Goal: Navigation & Orientation: Understand site structure

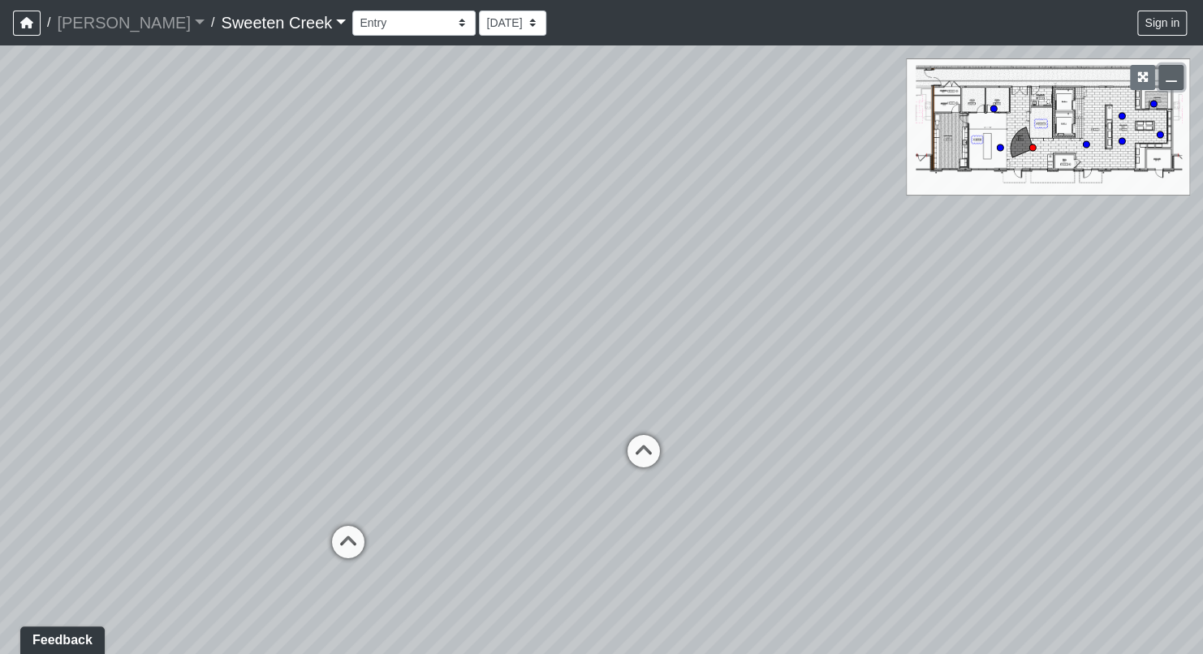
click at [1169, 77] on icon "button" at bounding box center [1170, 76] width 11 height 11
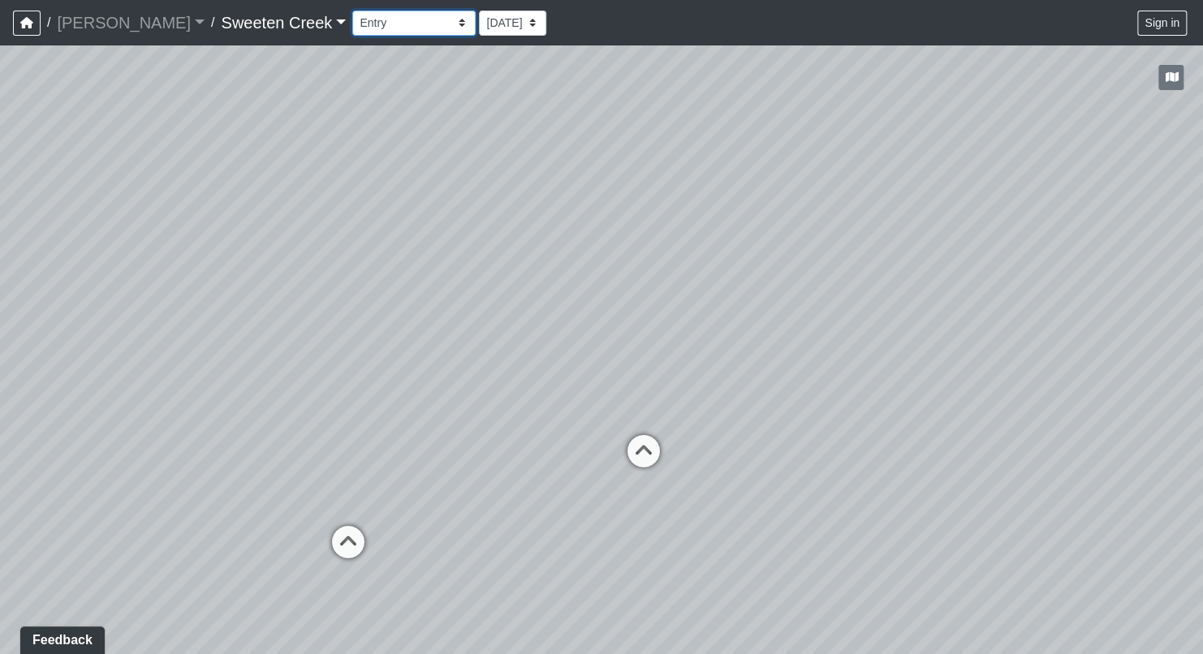
click at [390, 21] on select "Bistro Fitness - Hobby Booth Seating Counter Dining Dining 2 Elevators Elevator…" at bounding box center [413, 23] width 123 height 25
click at [352, 11] on select "Bistro Fitness - Hobby Booth Seating Counter Dining Dining 2 Elevators Elevator…" at bounding box center [413, 23] width 123 height 25
drag, startPoint x: 586, startPoint y: 459, endPoint x: 938, endPoint y: 503, distance: 354.9
click at [938, 503] on div "Loading... Office Loading... Reception Loading... Mailroom - Elevator Lobby Loa…" at bounding box center [601, 349] width 1203 height 609
drag, startPoint x: 489, startPoint y: 385, endPoint x: 548, endPoint y: 387, distance: 58.5
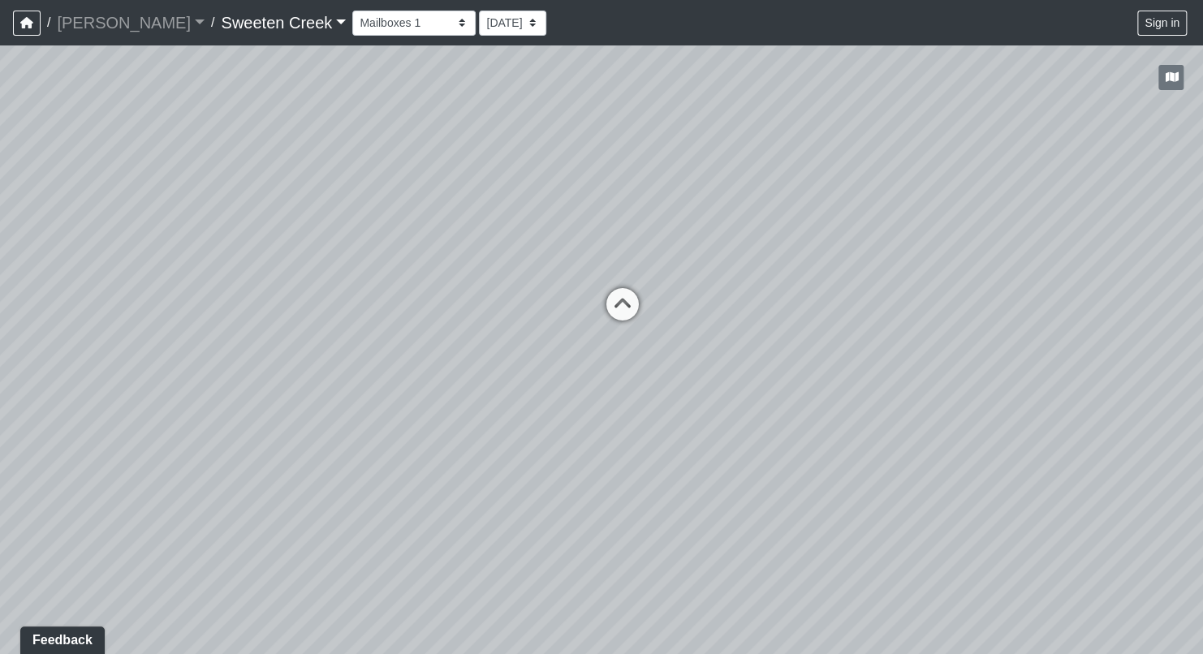
click at [548, 387] on div "Loading... Office Loading... Reception Loading... Mailroom - Elevator Lobby Loa…" at bounding box center [601, 349] width 1203 height 609
click at [634, 315] on icon at bounding box center [622, 312] width 49 height 49
drag, startPoint x: 347, startPoint y: 381, endPoint x: 1057, endPoint y: 442, distance: 711.9
click at [1057, 442] on div "Loading... Office Loading... Reception Loading... Mailroom - Elevator Lobby Loa…" at bounding box center [601, 349] width 1203 height 609
drag, startPoint x: 206, startPoint y: 219, endPoint x: 617, endPoint y: 213, distance: 410.7
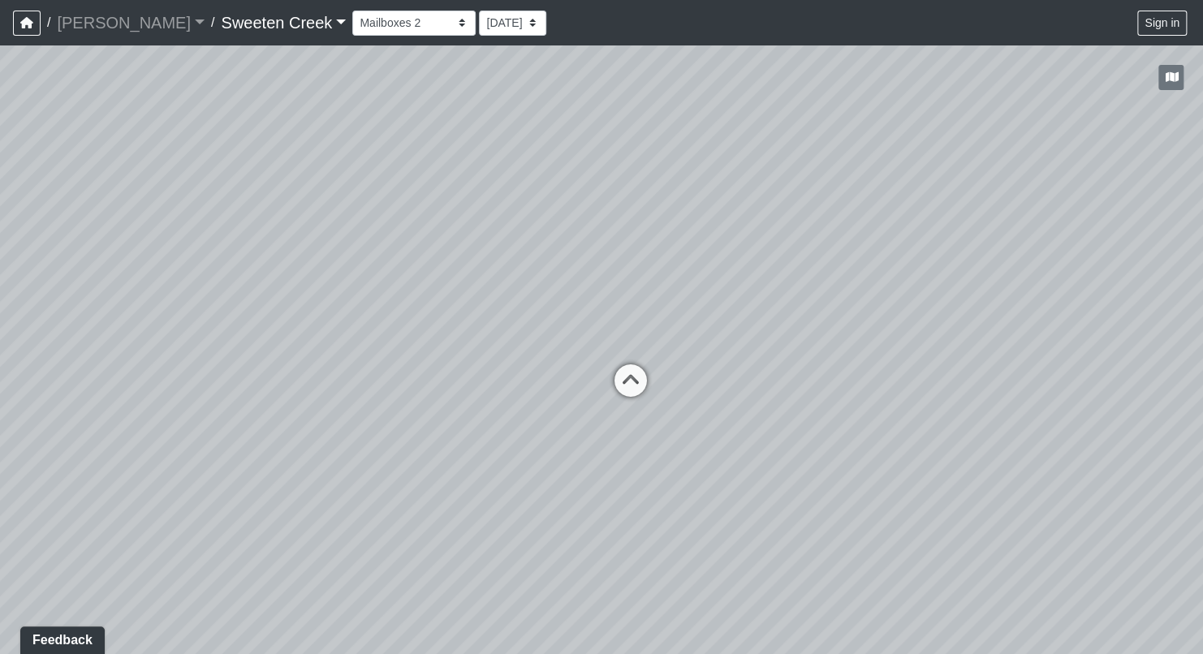
click at [617, 213] on div "Loading... Office Loading... Reception Loading... Mailroom - Elevator Lobby Loa…" at bounding box center [601, 349] width 1203 height 609
click at [394, 24] on select "Bistro Fitness - Hobby Booth Seating Counter Dining Dining 2 Elevators Elevator…" at bounding box center [413, 23] width 123 height 25
click at [352, 11] on select "Bistro Fitness - Hobby Booth Seating Counter Dining Dining 2 Elevators Elevator…" at bounding box center [413, 23] width 123 height 25
click at [390, 24] on select "Bistro Fitness - Hobby Booth Seating Counter Dining Dining 2 Elevators Elevator…" at bounding box center [413, 23] width 123 height 25
click at [352, 11] on select "Bistro Fitness - Hobby Booth Seating Counter Dining Dining 2 Elevators Elevator…" at bounding box center [413, 23] width 123 height 25
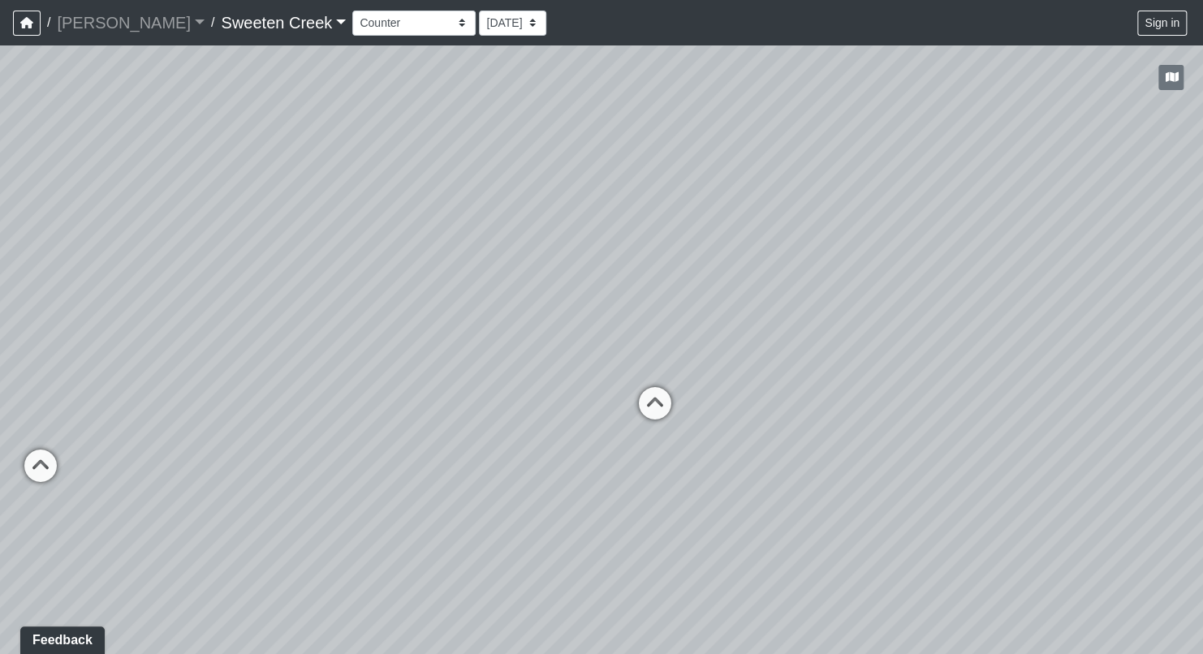
drag, startPoint x: 312, startPoint y: 479, endPoint x: 771, endPoint y: 352, distance: 475.7
click at [771, 352] on div "Loading... Office Loading... Reception Loading... Mailroom - Elevator Lobby Loa…" at bounding box center [601, 349] width 1203 height 609
drag, startPoint x: 403, startPoint y: 398, endPoint x: 721, endPoint y: 381, distance: 318.6
click at [721, 381] on div "Loading... Office Loading... Reception Loading... Mailroom - Elevator Lobby Loa…" at bounding box center [601, 349] width 1203 height 609
drag, startPoint x: 270, startPoint y: 358, endPoint x: 480, endPoint y: 378, distance: 211.2
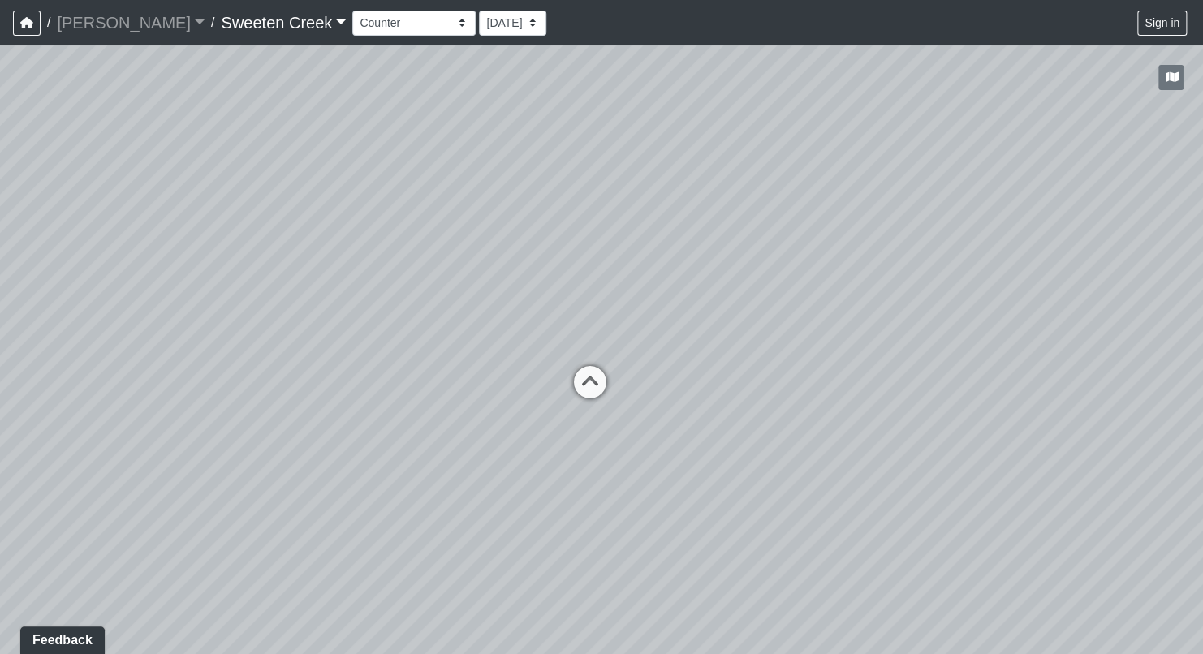
click at [533, 373] on div "Loading... Office Loading... Reception Loading... Mailroom - Elevator Lobby Loa…" at bounding box center [601, 349] width 1203 height 609
drag, startPoint x: 316, startPoint y: 411, endPoint x: 501, endPoint y: 395, distance: 184.9
click at [501, 395] on div "Loading... Office Loading... Reception Loading... Mailroom - Elevator Lobby Loa…" at bounding box center [601, 349] width 1203 height 609
drag, startPoint x: 751, startPoint y: 609, endPoint x: 743, endPoint y: 609, distance: 9.0
click at [743, 609] on div "Loading... Office Loading... Reception Loading... Mailroom - Elevator Lobby Loa…" at bounding box center [601, 349] width 1203 height 609
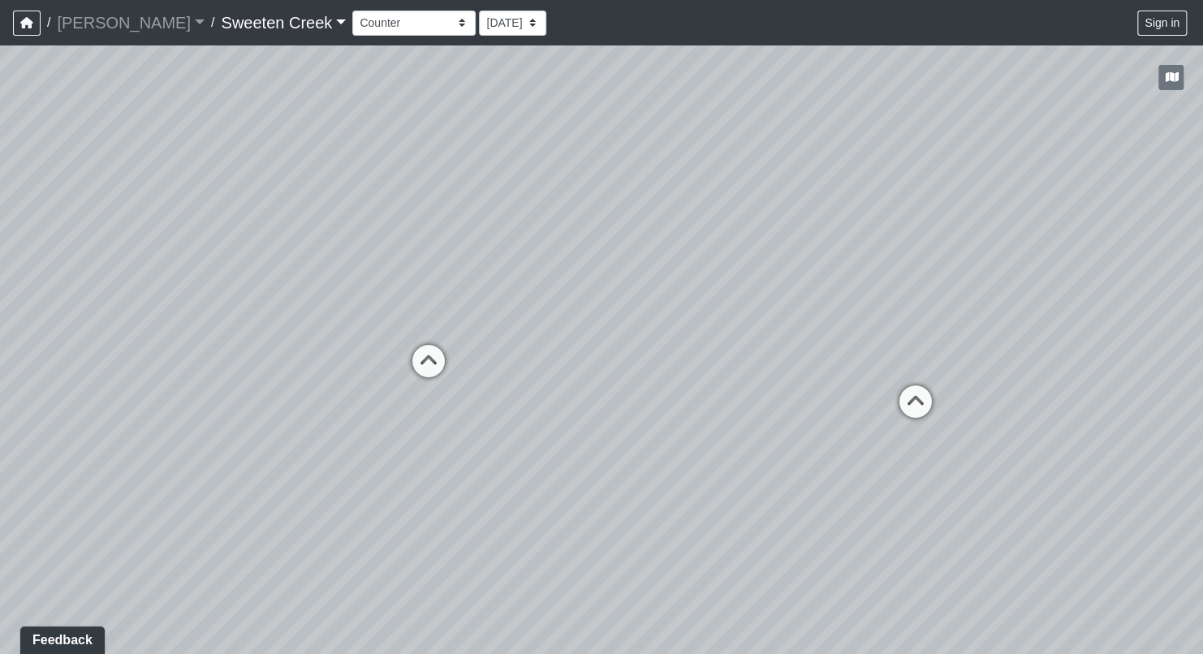
drag, startPoint x: 625, startPoint y: 479, endPoint x: 215, endPoint y: 453, distance: 410.6
click at [215, 453] on div "Loading... Office Loading... Reception Loading... Mailroom - Elevator Lobby Loa…" at bounding box center [601, 349] width 1203 height 609
drag, startPoint x: 923, startPoint y: 422, endPoint x: 840, endPoint y: 428, distance: 83.0
click at [840, 428] on div "Loading... Office Loading... Reception Loading... Mailroom - Elevator Lobby Loa…" at bounding box center [601, 349] width 1203 height 609
drag, startPoint x: 848, startPoint y: 424, endPoint x: 546, endPoint y: 478, distance: 306.6
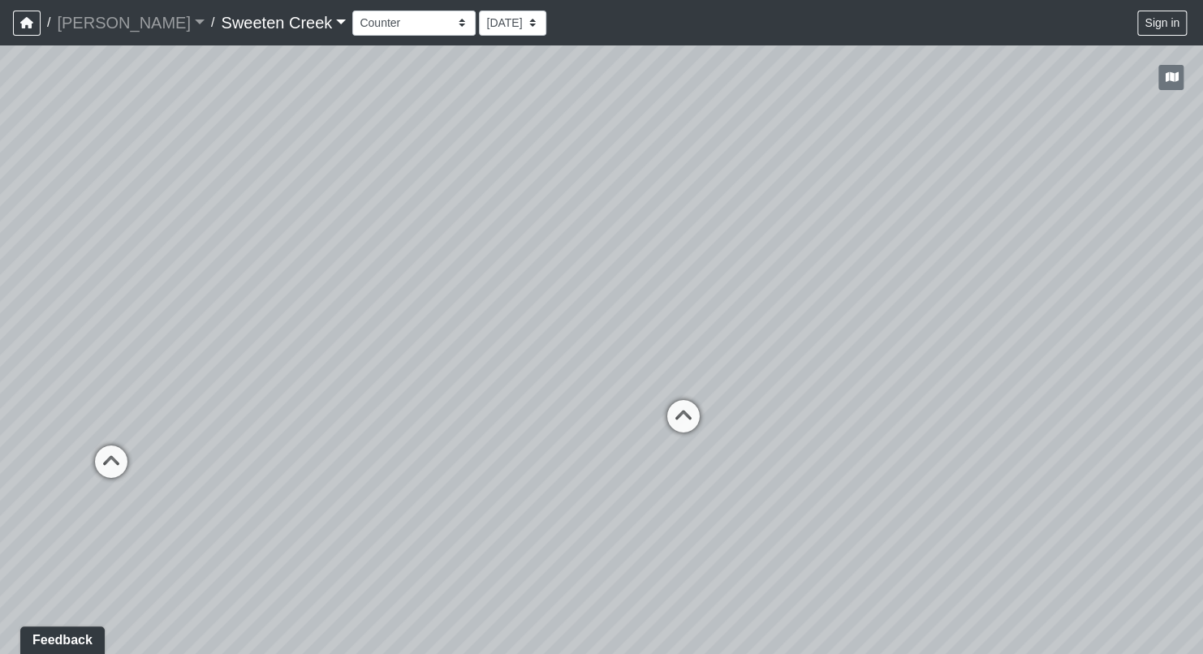
click at [546, 478] on div "Loading... Office Loading... Reception Loading... Mailroom - Elevator Lobby Loa…" at bounding box center [601, 349] width 1203 height 609
drag, startPoint x: 992, startPoint y: 480, endPoint x: 801, endPoint y: 462, distance: 192.4
click at [801, 462] on div "Loading... Office Loading... Reception Loading... Mailroom - Elevator Lobby Loa…" at bounding box center [601, 349] width 1203 height 609
click at [392, 28] on select "Bistro Fitness - Hobby Booth Seating Counter Dining Dining 2 Elevators Elevator…" at bounding box center [413, 23] width 123 height 25
click at [352, 11] on select "Bistro Fitness - Hobby Booth Seating Counter Dining Dining 2 Elevators Elevator…" at bounding box center [413, 23] width 123 height 25
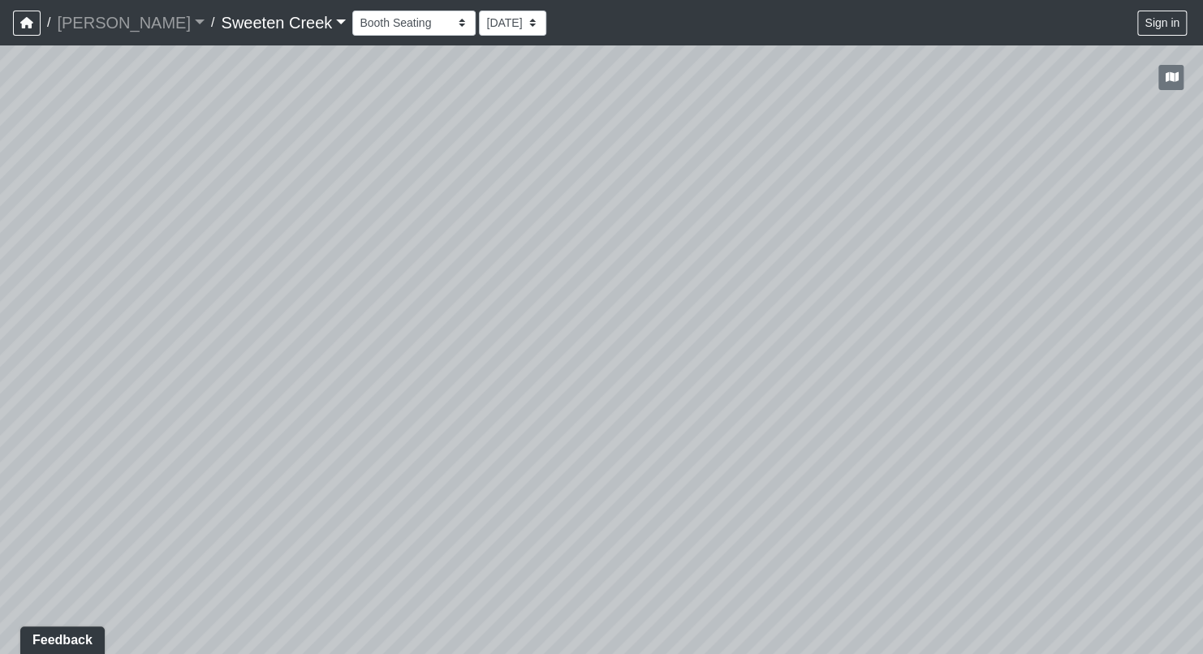
drag, startPoint x: 570, startPoint y: 477, endPoint x: 723, endPoint y: 379, distance: 182.1
click at [721, 380] on div "Loading... Office Loading... Reception Loading... Mailroom - Elevator Lobby Loa…" at bounding box center [601, 349] width 1203 height 609
drag, startPoint x: 812, startPoint y: 472, endPoint x: 575, endPoint y: 457, distance: 237.5
click at [411, 461] on div "Loading... Office Loading... Reception Loading... Mailroom - Elevator Lobby Loa…" at bounding box center [601, 349] width 1203 height 609
drag, startPoint x: 881, startPoint y: 506, endPoint x: 286, endPoint y: 505, distance: 594.8
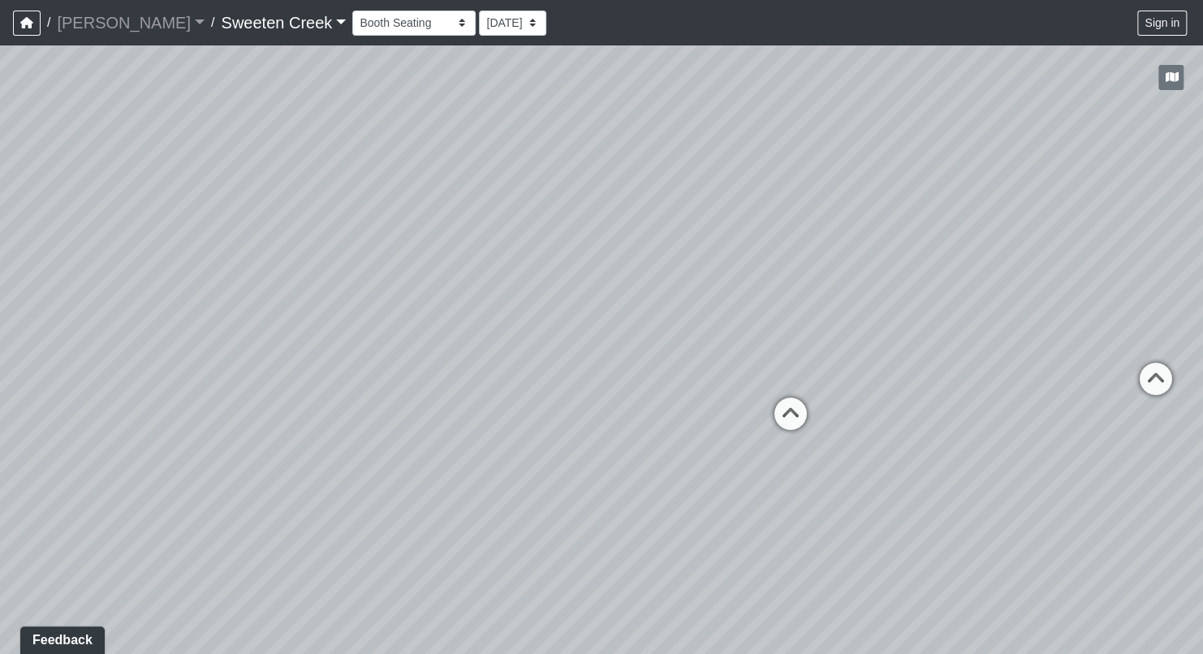
click at [286, 505] on div "Loading... Office Loading... Reception Loading... Mailroom - Elevator Lobby Loa…" at bounding box center [601, 349] width 1203 height 609
drag, startPoint x: 831, startPoint y: 435, endPoint x: 526, endPoint y: 476, distance: 307.8
click at [510, 489] on div "Loading... Office Loading... Reception Loading... Mailroom - Elevator Lobby Loa…" at bounding box center [601, 349] width 1203 height 609
drag, startPoint x: 330, startPoint y: 420, endPoint x: 598, endPoint y: 383, distance: 270.4
click at [598, 383] on div "Loading... Office Loading... Reception Loading... Mailroom - Elevator Lobby Loa…" at bounding box center [601, 349] width 1203 height 609
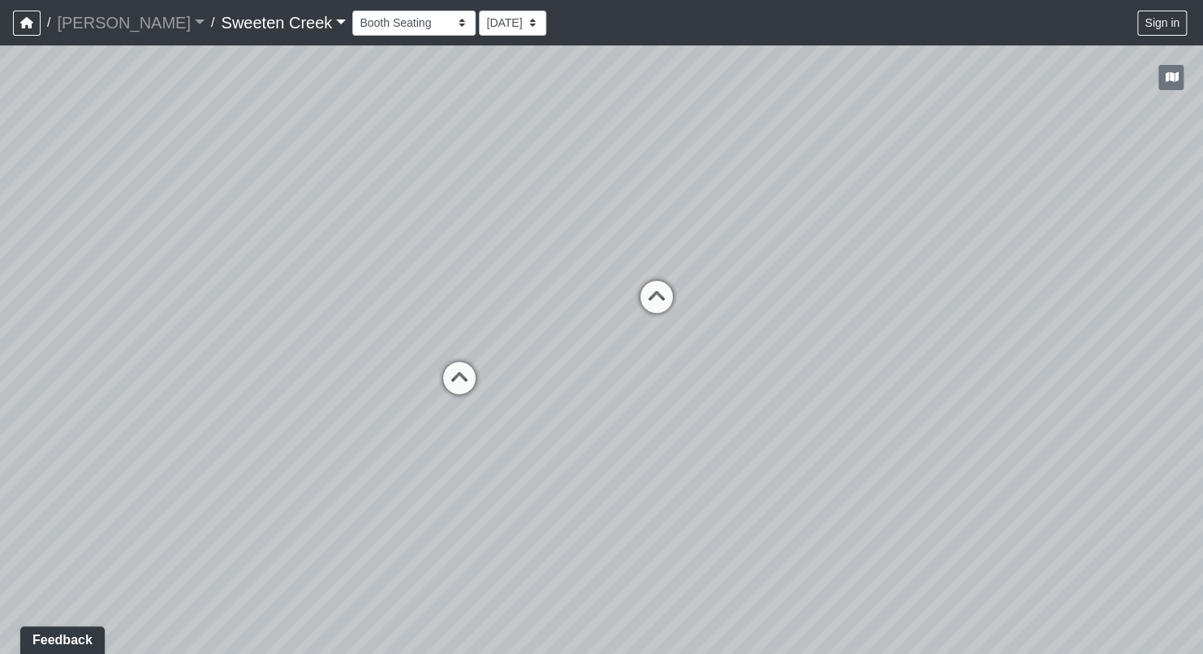
drag, startPoint x: 847, startPoint y: 475, endPoint x: 381, endPoint y: 426, distance: 469.2
click at [381, 426] on div "Loading... Office Loading... Reception Loading... Mailroom - Elevator Lobby Loa…" at bounding box center [601, 349] width 1203 height 609
drag, startPoint x: 731, startPoint y: 414, endPoint x: 374, endPoint y: 433, distance: 357.6
click at [354, 436] on div "Loading... Office Loading... Reception Loading... Mailroom - Elevator Lobby Loa…" at bounding box center [601, 349] width 1203 height 609
drag, startPoint x: 818, startPoint y: 488, endPoint x: 539, endPoint y: 486, distance: 279.2
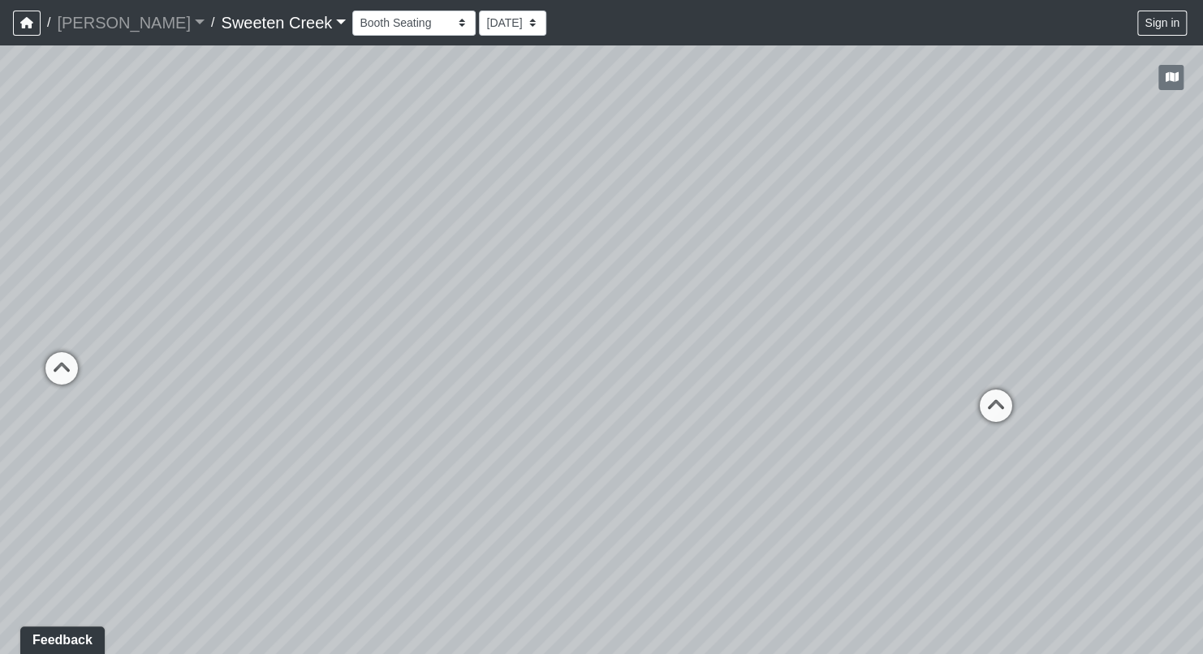
click at [539, 486] on div "Loading... Office Loading... Reception Loading... Mailroom - Elevator Lobby Loa…" at bounding box center [601, 349] width 1203 height 609
drag, startPoint x: 847, startPoint y: 489, endPoint x: 691, endPoint y: 498, distance: 156.1
click at [691, 498] on div "Loading... Office Loading... Reception Loading... Mailroom - Elevator Lobby Loa…" at bounding box center [601, 349] width 1203 height 609
click at [825, 377] on icon at bounding box center [840, 392] width 49 height 49
drag, startPoint x: 323, startPoint y: 435, endPoint x: 295, endPoint y: 527, distance: 96.5
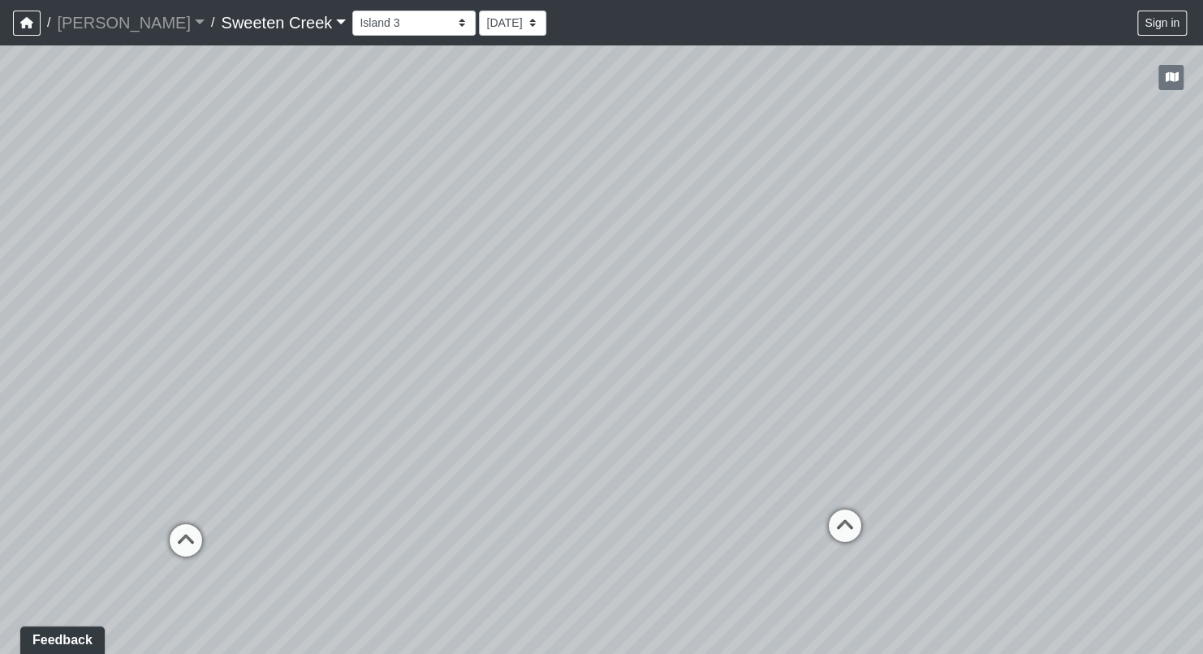
click at [286, 537] on div "Loading... Office Loading... Reception Loading... Mailroom - Elevator Lobby Loa…" at bounding box center [601, 349] width 1203 height 609
drag, startPoint x: 564, startPoint y: 508, endPoint x: 786, endPoint y: 499, distance: 221.7
click at [819, 496] on div "Loading... Office Loading... Reception Loading... Mailroom - Elevator Lobby Loa…" at bounding box center [601, 349] width 1203 height 609
click at [437, 475] on icon at bounding box center [438, 488] width 49 height 49
drag, startPoint x: 939, startPoint y: 560, endPoint x: 273, endPoint y: 552, distance: 665.5
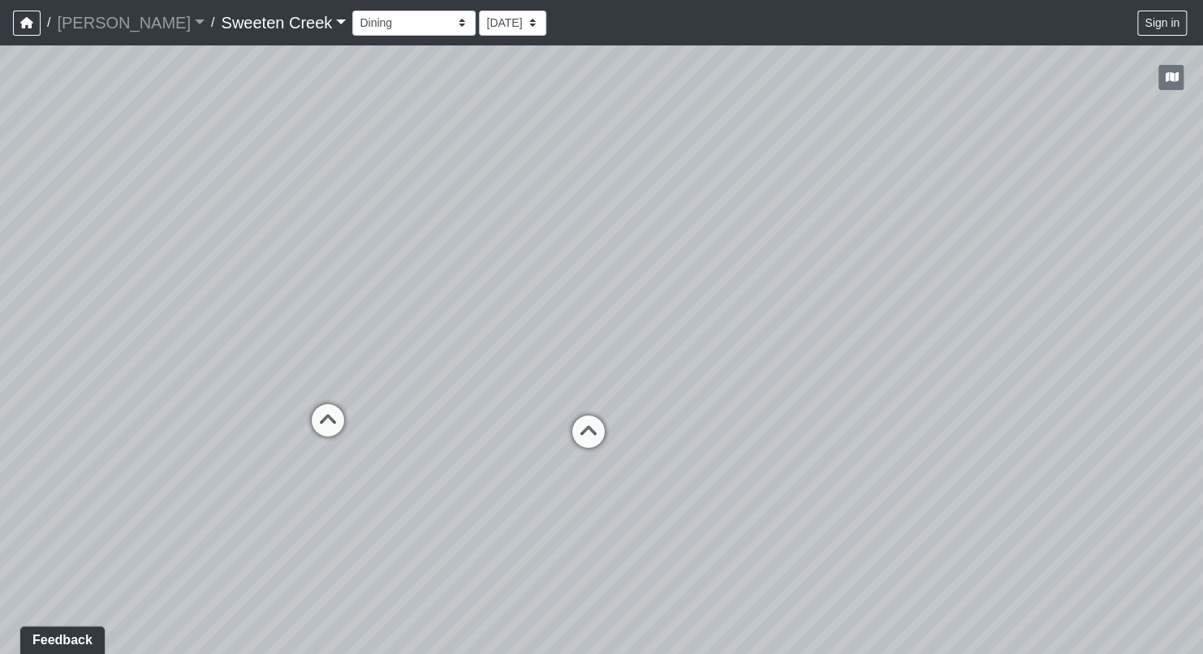
click at [273, 552] on div "Loading... Office Loading... Reception Loading... Mailroom - Elevator Lobby Loa…" at bounding box center [601, 349] width 1203 height 609
drag, startPoint x: 709, startPoint y: 527, endPoint x: 439, endPoint y: 500, distance: 271.6
click at [439, 500] on div "Loading... Office Loading... Reception Loading... Mailroom - Elevator Lobby Loa…" at bounding box center [601, 349] width 1203 height 609
drag, startPoint x: 767, startPoint y: 474, endPoint x: 589, endPoint y: 442, distance: 180.5
click at [589, 442] on div "Loading... Office Loading... Reception Loading... Mailroom - Elevator Lobby Loa…" at bounding box center [601, 349] width 1203 height 609
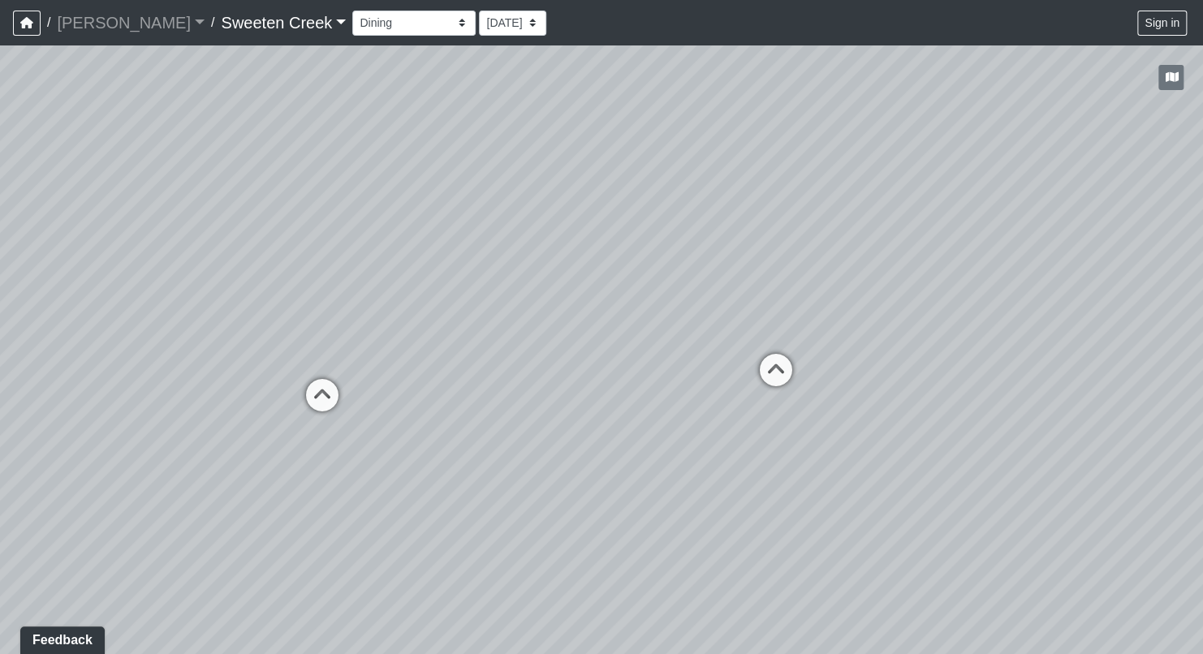
drag, startPoint x: 1072, startPoint y: 476, endPoint x: 1150, endPoint y: 466, distance: 78.5
click at [1150, 466] on div "Loading... Office Loading... Reception Loading... Mailroom - Elevator Lobby Loa…" at bounding box center [601, 349] width 1203 height 609
drag, startPoint x: 829, startPoint y: 479, endPoint x: 501, endPoint y: 403, distance: 336.6
click at [260, 430] on div "Loading... Office Loading... Reception Loading... Mailroom - Elevator Lobby Loa…" at bounding box center [601, 349] width 1203 height 609
drag, startPoint x: 994, startPoint y: 441, endPoint x: 905, endPoint y: 420, distance: 91.7
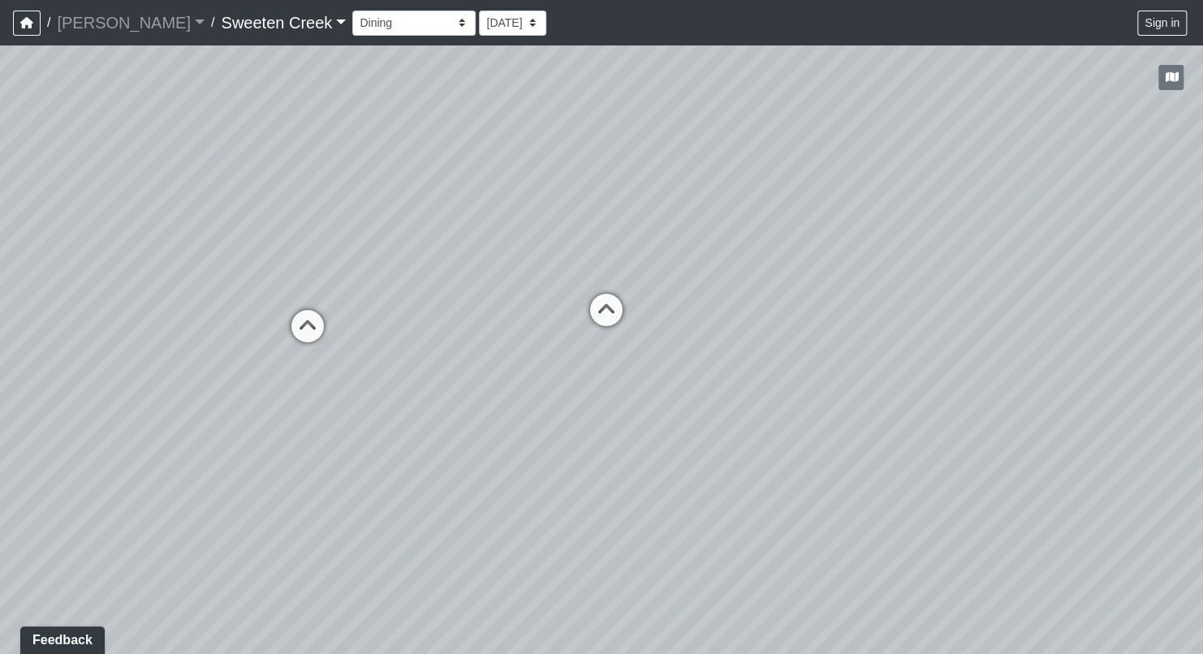
click at [905, 420] on div "Loading... Office Loading... Reception Loading... Mailroom - Elevator Lobby Loa…" at bounding box center [601, 349] width 1203 height 609
drag, startPoint x: 988, startPoint y: 385, endPoint x: 635, endPoint y: 381, distance: 353.0
click at [609, 398] on div "Loading... Office Loading... Reception Loading... Mailroom - Elevator Lobby Loa…" at bounding box center [601, 349] width 1203 height 609
drag, startPoint x: 914, startPoint y: 437, endPoint x: 734, endPoint y: 441, distance: 179.4
click at [734, 441] on div "Loading... Office Loading... Reception Loading... Mailroom - Elevator Lobby Loa…" at bounding box center [601, 349] width 1203 height 609
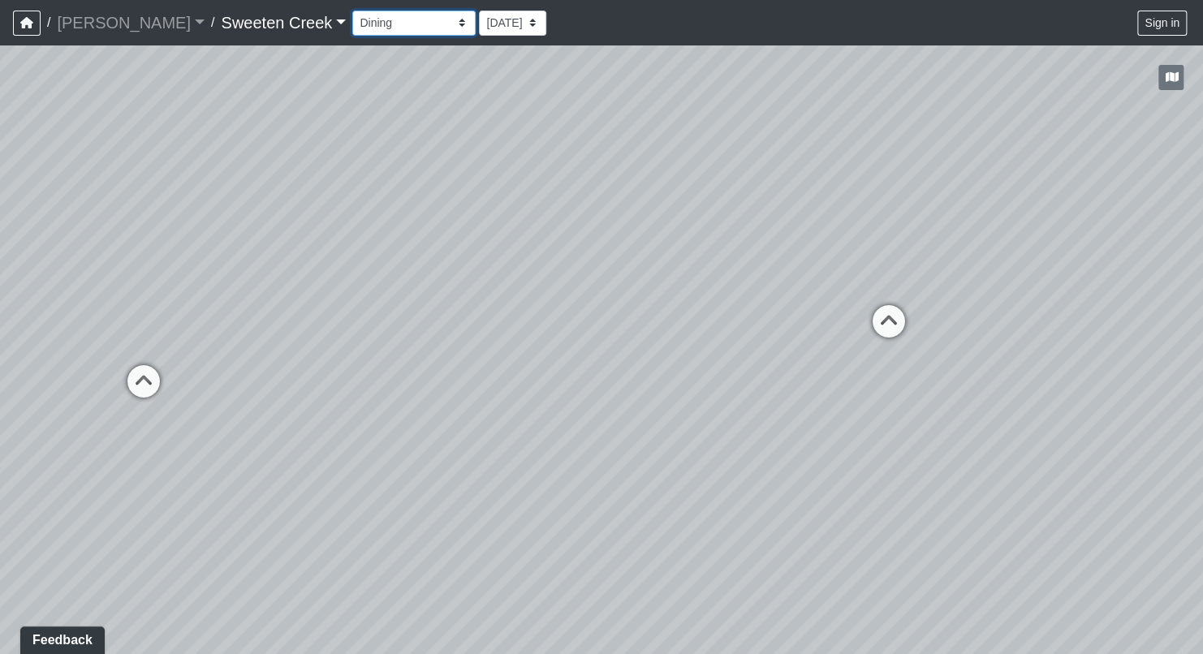
click at [394, 21] on select "Bistro Fitness - Hobby Booth Seating Counter Dining Dining 2 Elevators Elevator…" at bounding box center [413, 23] width 123 height 25
click at [352, 11] on select "Bistro Fitness - Hobby Booth Seating Counter Dining Dining 2 Elevators Elevator…" at bounding box center [413, 23] width 123 height 25
drag, startPoint x: 354, startPoint y: 453, endPoint x: 670, endPoint y: 356, distance: 330.1
click at [670, 356] on div "Loading... Office Loading... Reception Loading... Mailroom - Elevator Lobby Loa…" at bounding box center [601, 349] width 1203 height 609
drag, startPoint x: 726, startPoint y: 386, endPoint x: 614, endPoint y: 368, distance: 113.4
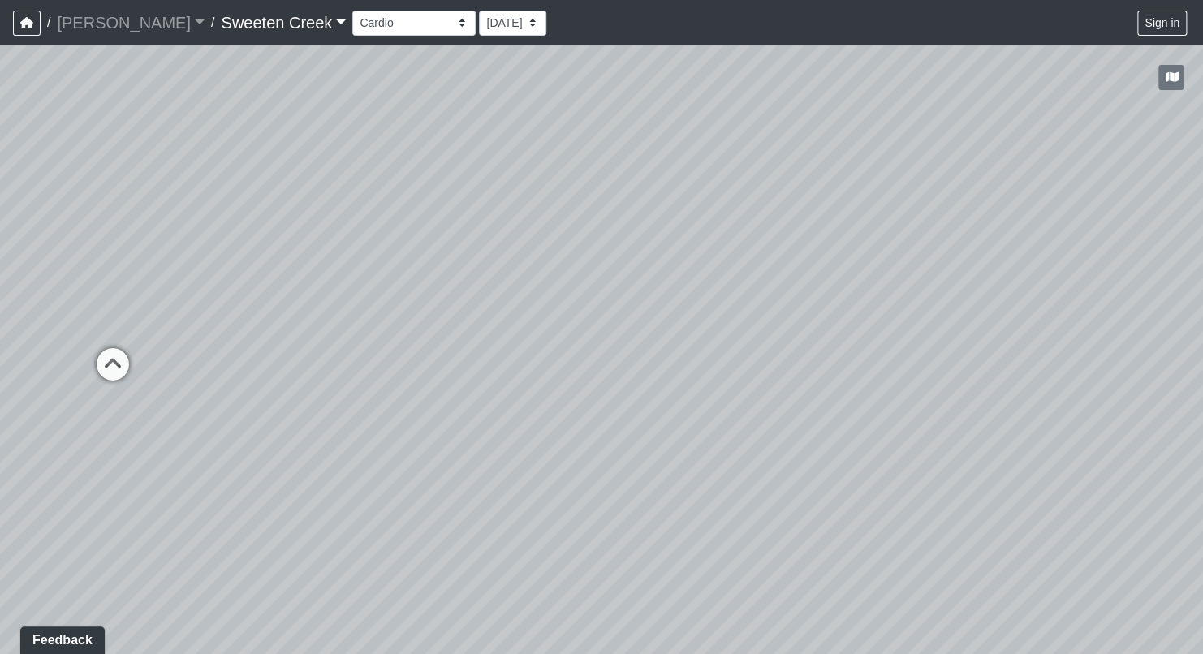
click at [336, 376] on div "Loading... Office Loading... Reception Loading... Mailroom - Elevator Lobby Loa…" at bounding box center [601, 349] width 1203 height 609
drag, startPoint x: 796, startPoint y: 398, endPoint x: 235, endPoint y: 459, distance: 564.9
click at [235, 459] on div "Loading... Office Loading... Reception Loading... Mailroom - Elevator Lobby Loa…" at bounding box center [601, 349] width 1203 height 609
drag, startPoint x: 1001, startPoint y: 400, endPoint x: 812, endPoint y: 404, distance: 189.9
click at [812, 404] on div "Loading... Office Loading... Reception Loading... Mailroom - Elevator Lobby Loa…" at bounding box center [601, 349] width 1203 height 609
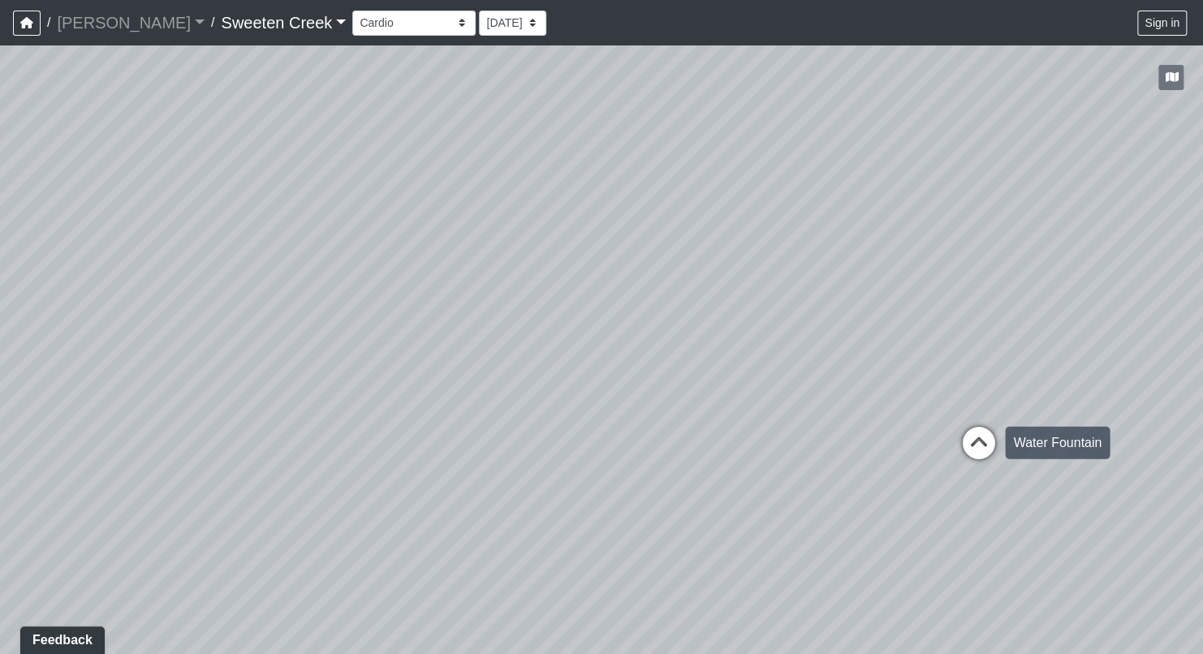
click at [975, 440] on icon at bounding box center [978, 451] width 49 height 49
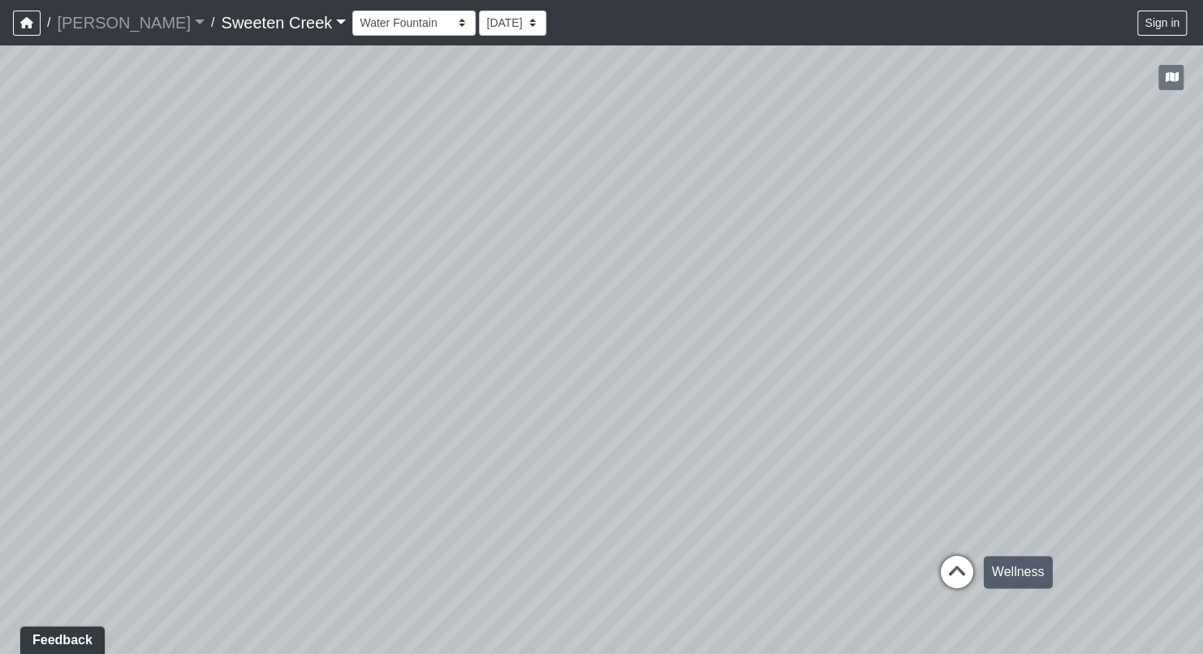
click at [955, 566] on icon at bounding box center [956, 580] width 49 height 49
drag, startPoint x: 407, startPoint y: 430, endPoint x: 715, endPoint y: 400, distance: 309.8
click at [816, 390] on div "Loading... Office Loading... Reception Loading... Mailroom - Elevator Lobby Loa…" at bounding box center [601, 349] width 1203 height 609
drag, startPoint x: 442, startPoint y: 436, endPoint x: 696, endPoint y: 441, distance: 254.1
click at [696, 441] on div "Loading... Office Loading... Reception Loading... Mailroom - Elevator Lobby Loa…" at bounding box center [601, 349] width 1203 height 609
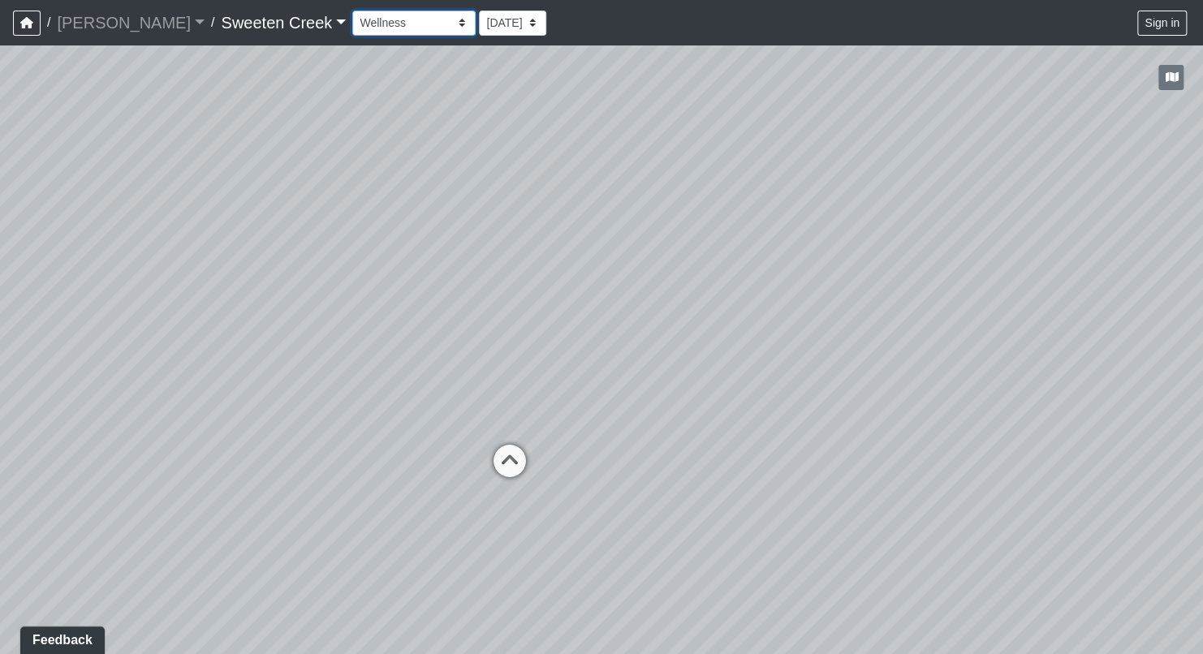
click at [382, 19] on select "Bistro Fitness - Hobby Booth Seating Counter Dining Dining 2 Elevators Elevator…" at bounding box center [413, 23] width 123 height 25
click at [352, 11] on select "Bistro Fitness - Hobby Booth Seating Counter Dining Dining 2 Elevators Elevator…" at bounding box center [413, 23] width 123 height 25
drag, startPoint x: 433, startPoint y: 536, endPoint x: 621, endPoint y: 440, distance: 210.5
click at [621, 440] on div "Loading... Office Loading... Reception Loading... Mailroom - Elevator Lobby Loa…" at bounding box center [601, 349] width 1203 height 609
drag, startPoint x: 515, startPoint y: 523, endPoint x: 731, endPoint y: 524, distance: 215.9
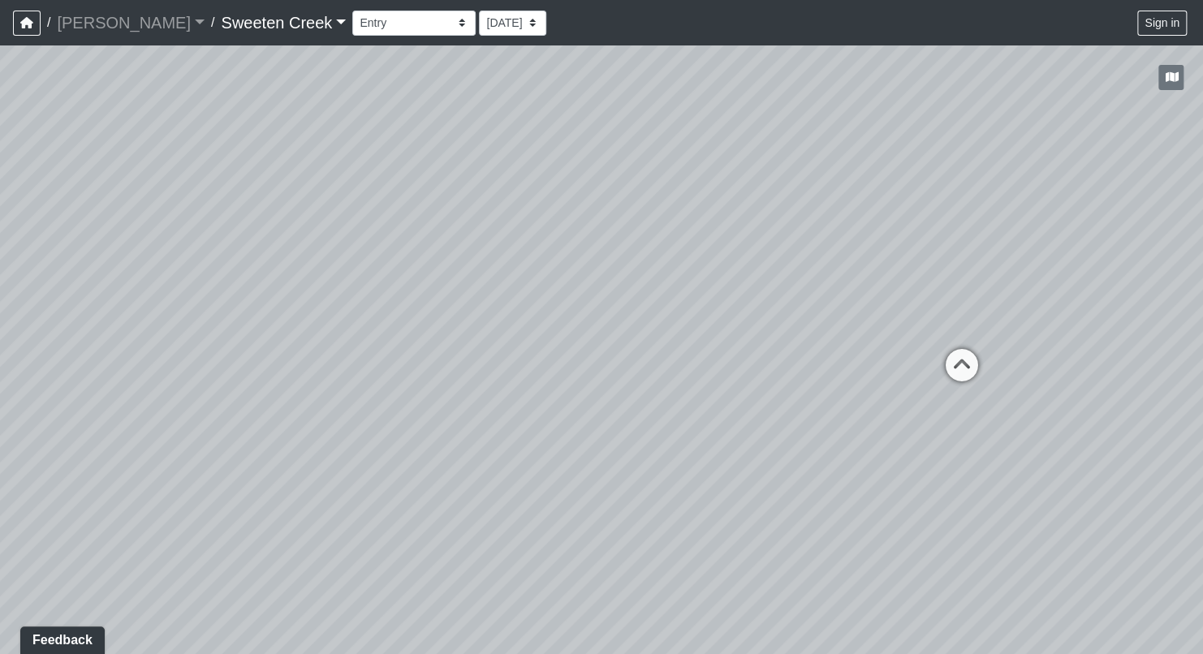
click at [731, 524] on div "Loading... Office Loading... Reception Loading... Mailroom - Elevator Lobby Loa…" at bounding box center [601, 349] width 1203 height 609
drag, startPoint x: 706, startPoint y: 463, endPoint x: 1036, endPoint y: 408, distance: 334.7
click at [1036, 408] on div "Loading... Office Loading... Reception Loading... Mailroom - Elevator Lobby Loa…" at bounding box center [601, 349] width 1203 height 609
drag, startPoint x: 286, startPoint y: 545, endPoint x: 572, endPoint y: 495, distance: 290.7
click at [572, 495] on div "Loading... Office Loading... Reception Loading... Mailroom - Elevator Lobby Loa…" at bounding box center [601, 349] width 1203 height 609
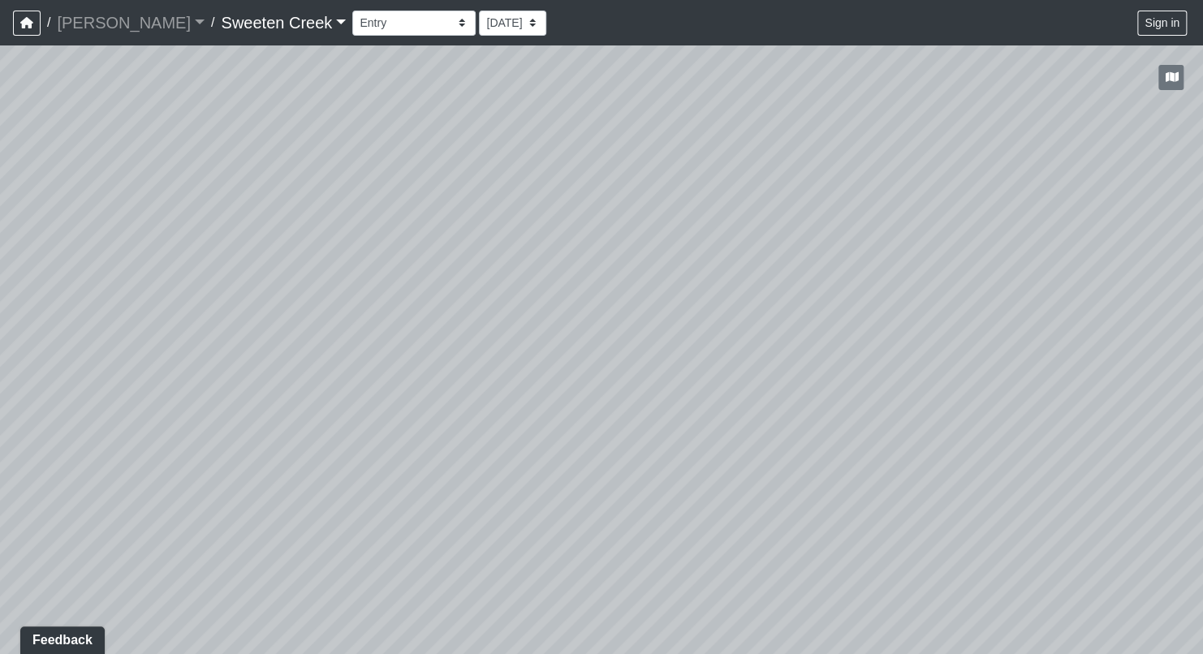
drag, startPoint x: 846, startPoint y: 522, endPoint x: 764, endPoint y: 602, distance: 114.2
click at [765, 602] on div "Loading... Office Loading... Reception Loading... Mailroom - Elevator Lobby Loa…" at bounding box center [601, 349] width 1203 height 609
drag, startPoint x: 786, startPoint y: 456, endPoint x: 665, endPoint y: 549, distance: 152.1
click at [665, 549] on div "Loading... Office Loading... Reception Loading... Mailroom - Elevator Lobby Loa…" at bounding box center [601, 349] width 1203 height 609
drag, startPoint x: 767, startPoint y: 372, endPoint x: 566, endPoint y: 347, distance: 202.9
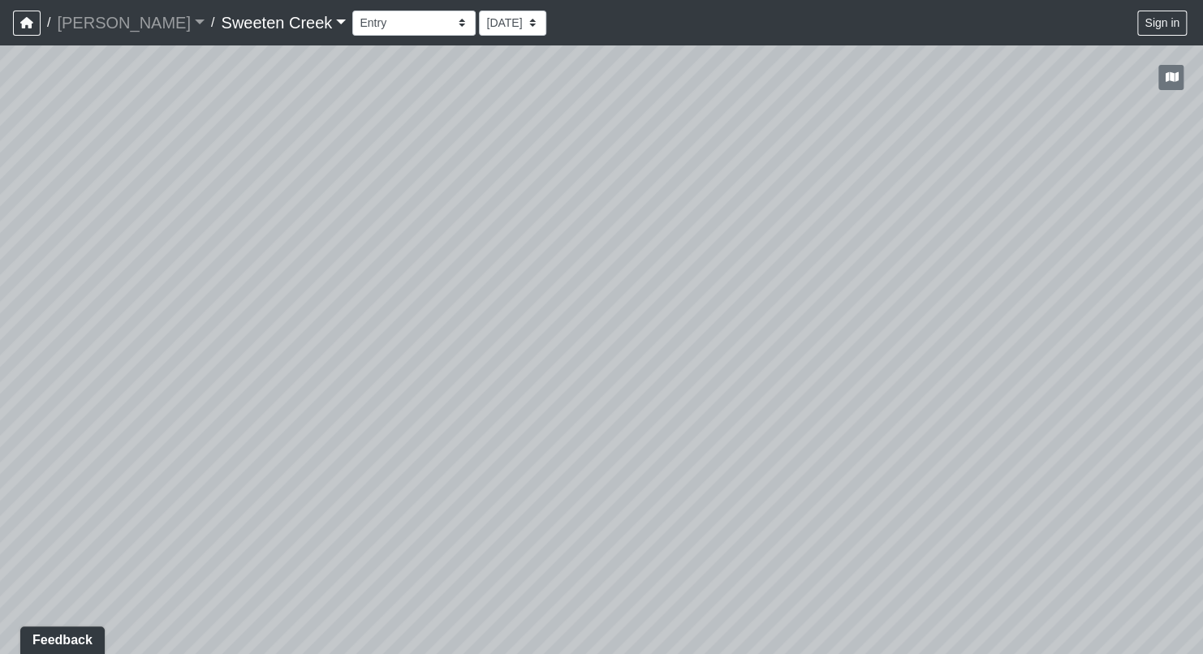
click at [566, 347] on div "Loading... Office Loading... Reception Loading... Mailroom - Elevator Lobby Loa…" at bounding box center [601, 349] width 1203 height 609
drag, startPoint x: 1014, startPoint y: 550, endPoint x: 752, endPoint y: 548, distance: 261.3
click at [752, 548] on div "Loading... Office Loading... Reception Loading... Mailroom - Elevator Lobby Loa…" at bounding box center [601, 349] width 1203 height 609
click at [910, 391] on icon at bounding box center [917, 401] width 49 height 49
click at [760, 360] on icon at bounding box center [760, 367] width 49 height 49
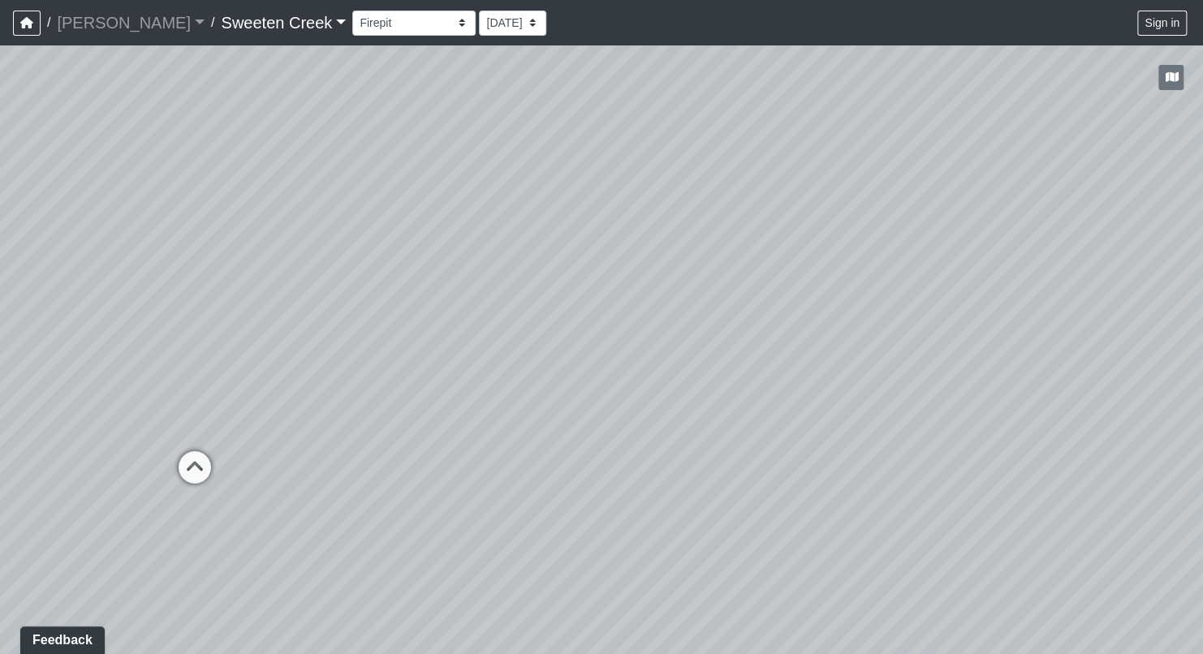
drag, startPoint x: 812, startPoint y: 420, endPoint x: 47, endPoint y: 394, distance: 764.9
click at [47, 394] on div "Loading... Office Loading... Reception Loading... Mailroom - Elevator Lobby Loa…" at bounding box center [601, 349] width 1203 height 609
click at [198, 467] on icon at bounding box center [194, 475] width 49 height 49
click at [324, 325] on icon at bounding box center [321, 330] width 49 height 49
drag, startPoint x: 524, startPoint y: 403, endPoint x: 254, endPoint y: 467, distance: 277.5
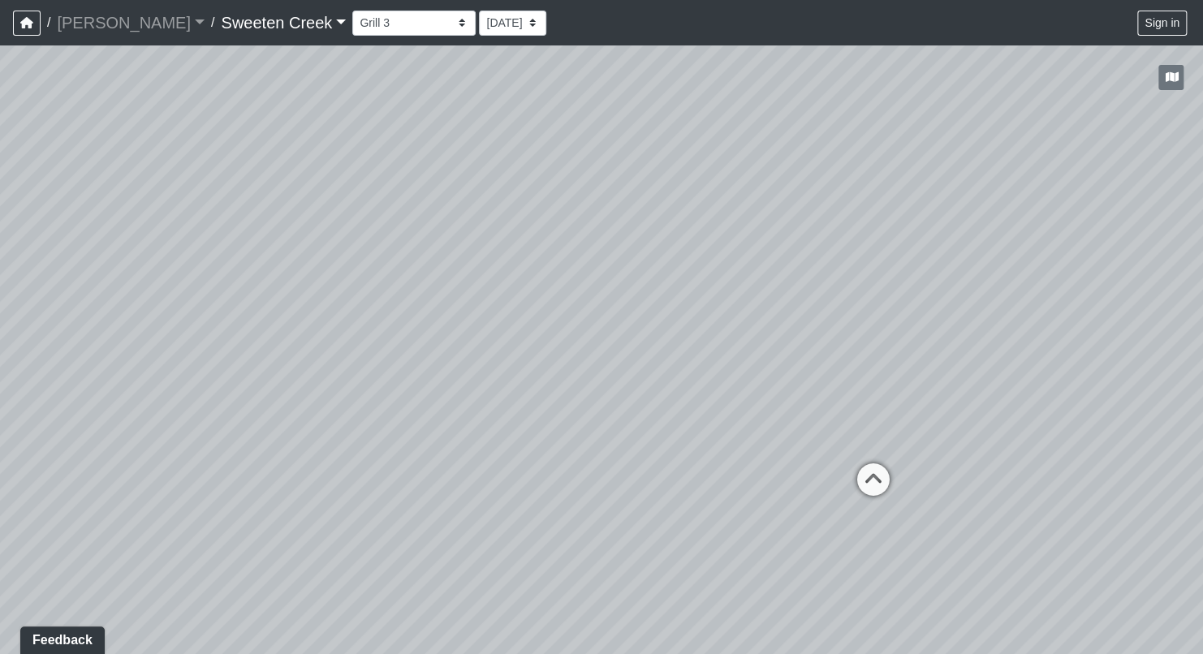
click at [254, 467] on div "Loading... Office Loading... Reception Loading... Mailroom - Elevator Lobby Loa…" at bounding box center [601, 349] width 1203 height 609
drag, startPoint x: 672, startPoint y: 418, endPoint x: 428, endPoint y: 437, distance: 245.0
click at [428, 437] on div "Loading... Office Loading... Reception Loading... Mailroom - Elevator Lobby Loa…" at bounding box center [601, 349] width 1203 height 609
drag, startPoint x: 934, startPoint y: 519, endPoint x: 466, endPoint y: 497, distance: 468.8
click at [466, 497] on div "Loading... Office Loading... Reception Loading... Mailroom - Elevator Lobby Loa…" at bounding box center [601, 349] width 1203 height 609
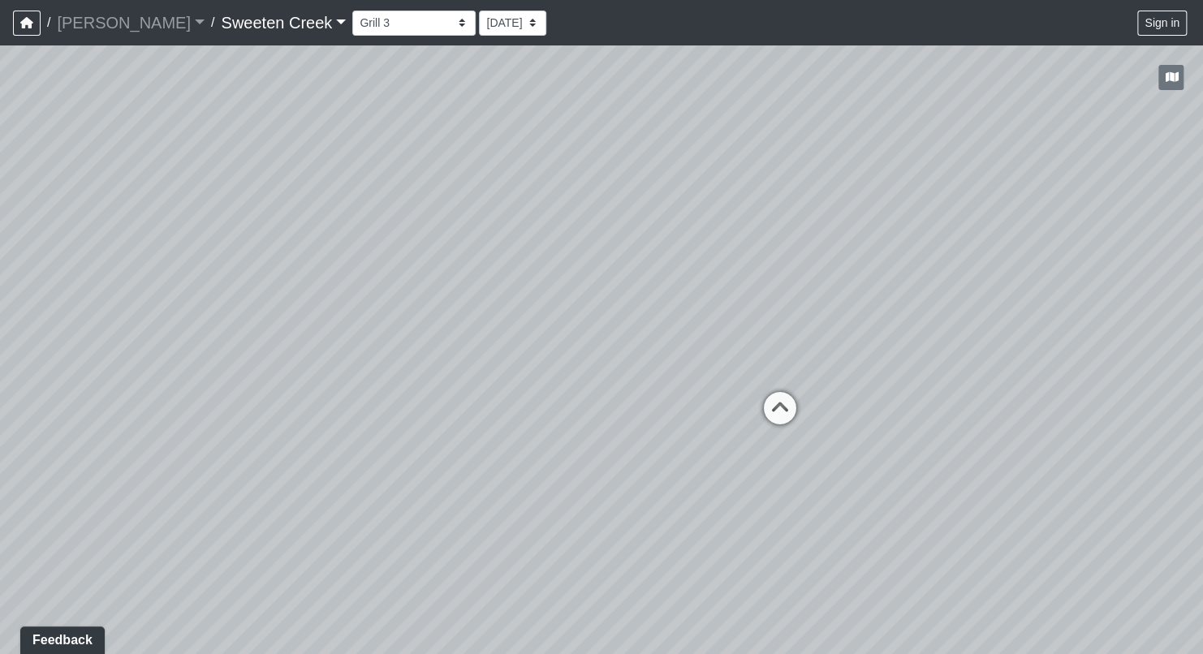
drag, startPoint x: 958, startPoint y: 425, endPoint x: 583, endPoint y: 446, distance: 374.7
click at [583, 446] on div "Loading... Office Loading... Reception Loading... Mailroom - Elevator Lobby Loa…" at bounding box center [601, 349] width 1203 height 609
click at [784, 407] on icon at bounding box center [780, 416] width 49 height 49
click at [967, 432] on div "Loading... Office Loading... Reception Loading... Mailroom - Elevator Lobby Loa…" at bounding box center [601, 349] width 1203 height 609
drag, startPoint x: 898, startPoint y: 480, endPoint x: 561, endPoint y: 488, distance: 336.9
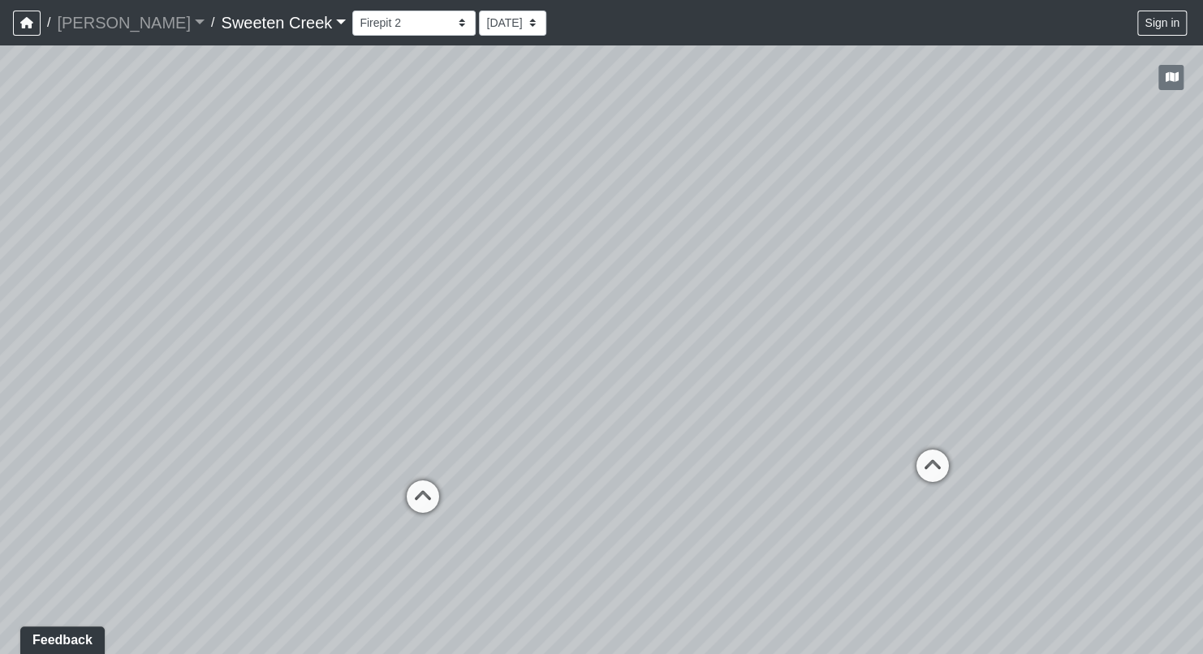
click at [561, 488] on div "Loading... Office Loading... Reception Loading... Mailroom - Elevator Lobby Loa…" at bounding box center [601, 349] width 1203 height 609
drag, startPoint x: 868, startPoint y: 502, endPoint x: 605, endPoint y: 492, distance: 263.1
click at [605, 492] on div "Loading... Office Loading... Reception Loading... Mailroom - Elevator Lobby Loa…" at bounding box center [601, 349] width 1203 height 609
click at [700, 432] on icon at bounding box center [699, 439] width 49 height 49
drag, startPoint x: 1078, startPoint y: 479, endPoint x: 772, endPoint y: 486, distance: 306.0
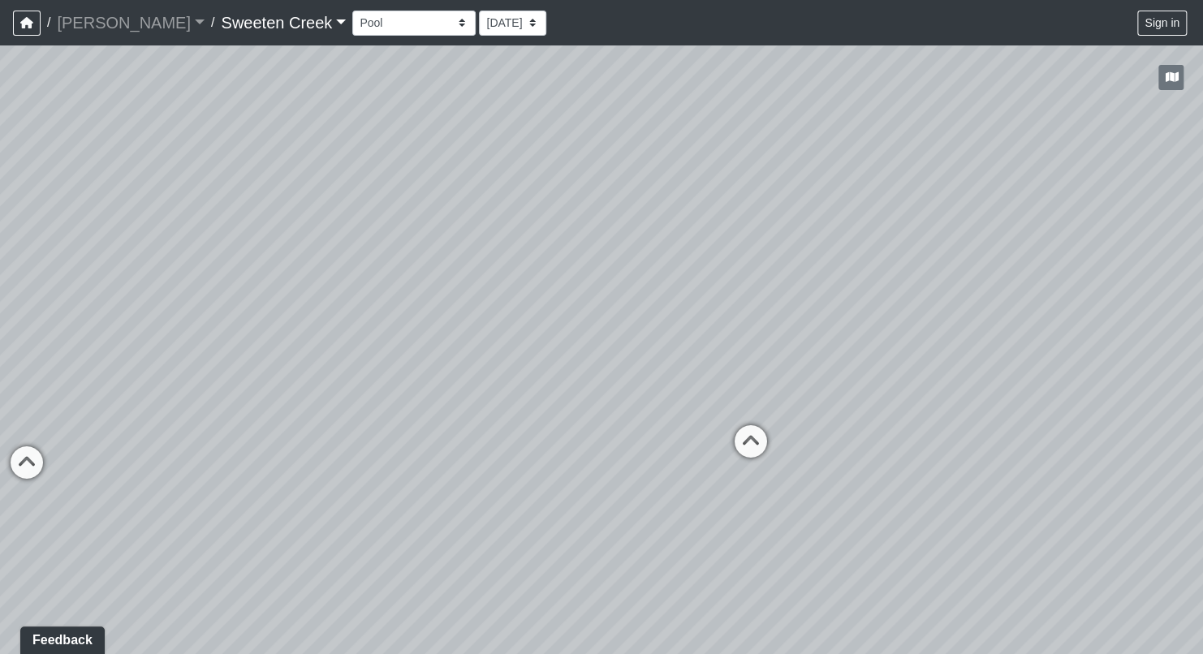
click at [734, 495] on div "Loading... Office Loading... Reception Loading... Mailroom - Elevator Lobby Loa…" at bounding box center [601, 349] width 1203 height 609
drag, startPoint x: 577, startPoint y: 502, endPoint x: 730, endPoint y: 462, distance: 157.7
click at [730, 462] on div "Loading... Office Loading... Reception Loading... Mailroom - Elevator Lobby Loa…" at bounding box center [601, 349] width 1203 height 609
drag, startPoint x: 380, startPoint y: 498, endPoint x: 713, endPoint y: 422, distance: 341.4
click at [712, 424] on div "Loading... Office Loading... Reception Loading... Mailroom - Elevator Lobby Loa…" at bounding box center [601, 349] width 1203 height 609
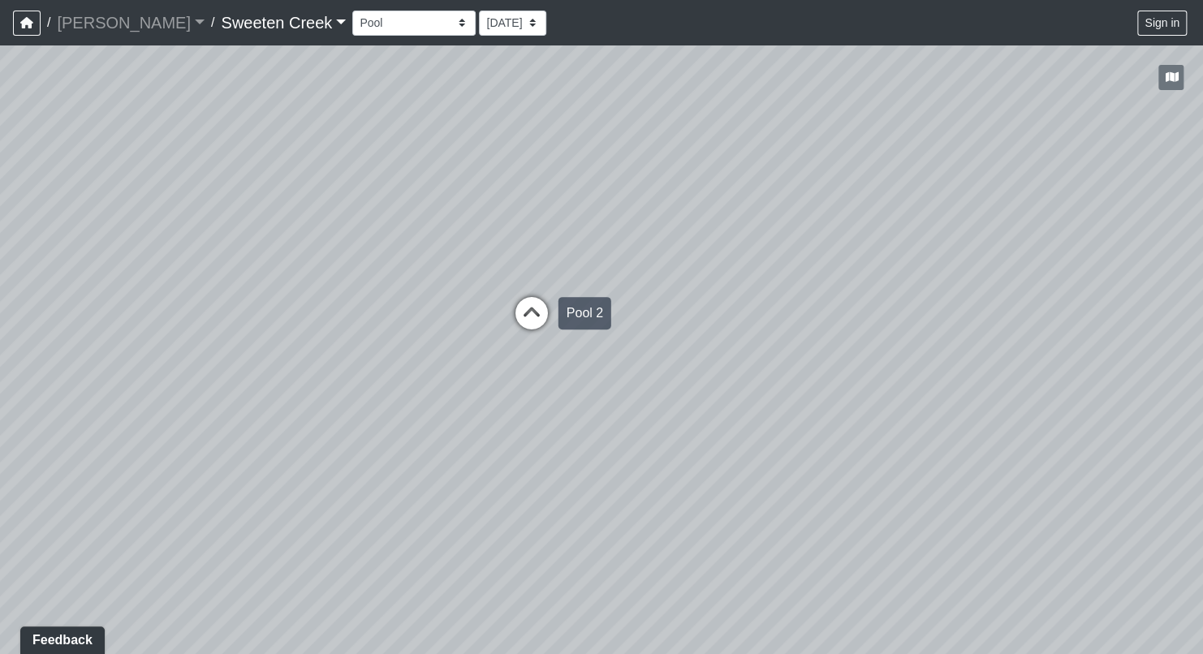
click at [530, 312] on icon at bounding box center [531, 321] width 49 height 49
click at [471, 334] on icon at bounding box center [477, 350] width 49 height 49
drag, startPoint x: 312, startPoint y: 377, endPoint x: 572, endPoint y: 400, distance: 260.8
click at [572, 400] on div "Loading... Office Loading... Reception Loading... Mailroom - Elevator Lobby Loa…" at bounding box center [601, 349] width 1203 height 609
click at [338, 360] on icon at bounding box center [333, 371] width 49 height 49
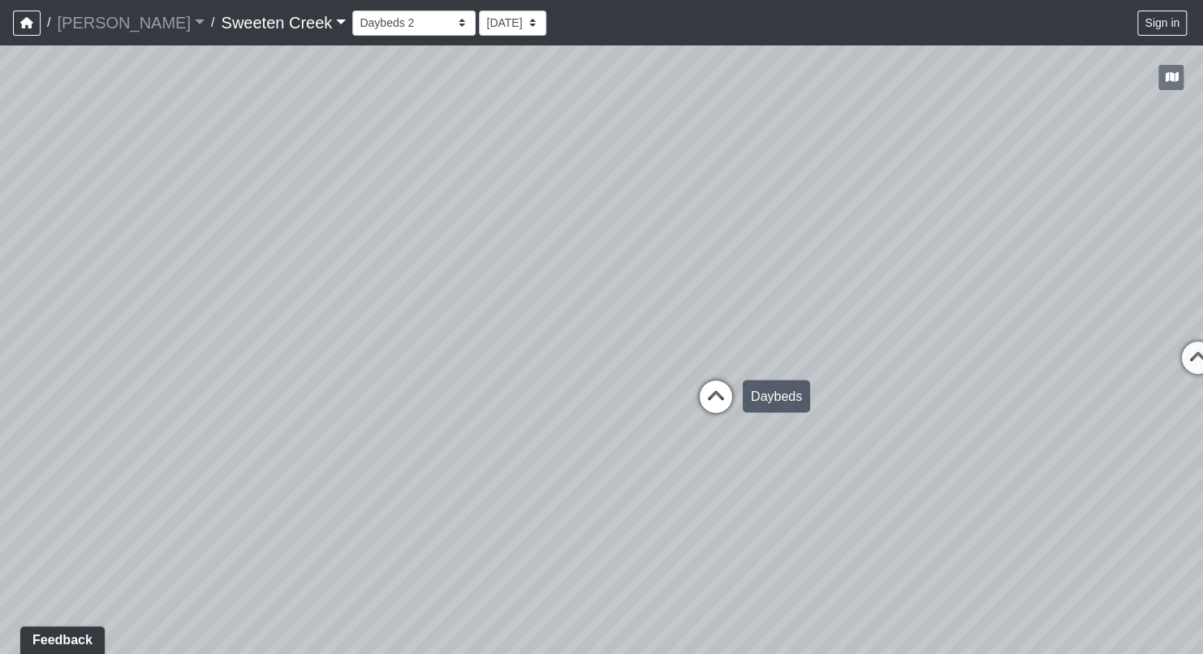
click at [713, 398] on icon at bounding box center [715, 404] width 49 height 49
drag, startPoint x: 600, startPoint y: 359, endPoint x: 661, endPoint y: 393, distance: 70.5
click at [952, 418] on div "Loading... Office Loading... Reception Loading... Mailroom - Elevator Lobby Loa…" at bounding box center [601, 349] width 1203 height 609
click at [580, 405] on icon at bounding box center [573, 417] width 49 height 49
click at [640, 369] on icon at bounding box center [643, 376] width 49 height 49
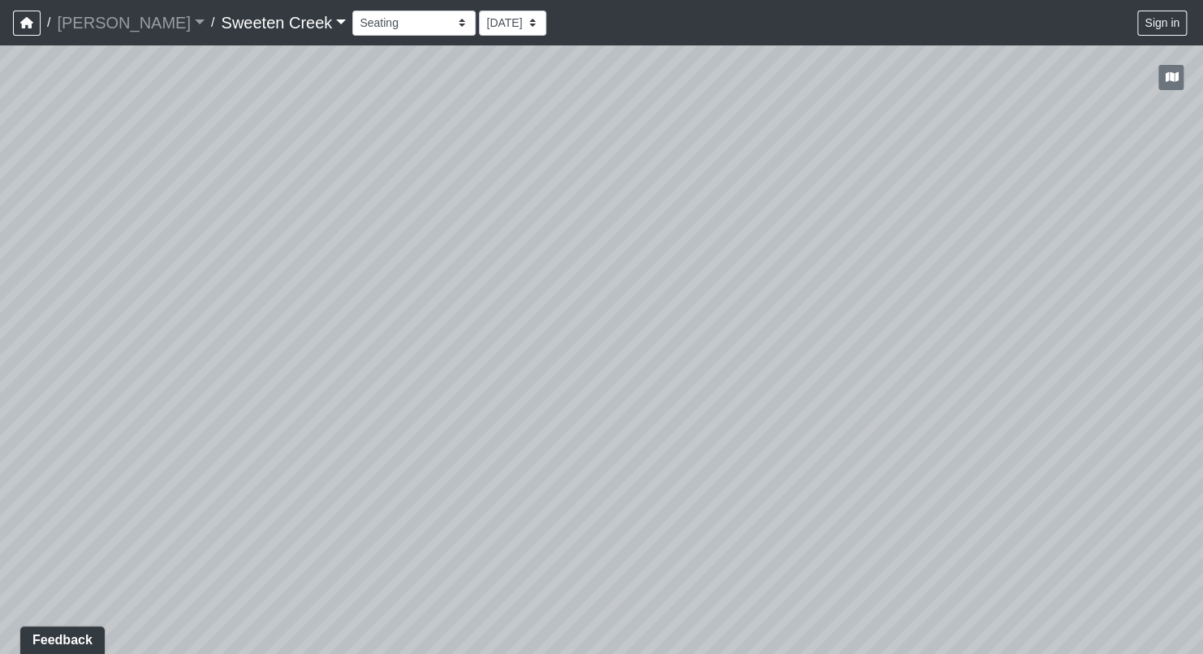
drag, startPoint x: 885, startPoint y: 508, endPoint x: 192, endPoint y: 433, distance: 697.0
click at [193, 433] on div "Loading... Office Loading... Reception Loading... Mailroom - Elevator Lobby Loa…" at bounding box center [601, 349] width 1203 height 609
drag, startPoint x: 861, startPoint y: 520, endPoint x: 440, endPoint y: 520, distance: 421.2
click at [440, 520] on div "Loading... Office Loading... Reception Loading... Mailroom - Elevator Lobby Loa…" at bounding box center [601, 349] width 1203 height 609
click at [394, 24] on select "Bistro Fitness - Hobby Booth Seating Counter Dining Dining 2 Elevators Elevator…" at bounding box center [413, 23] width 123 height 25
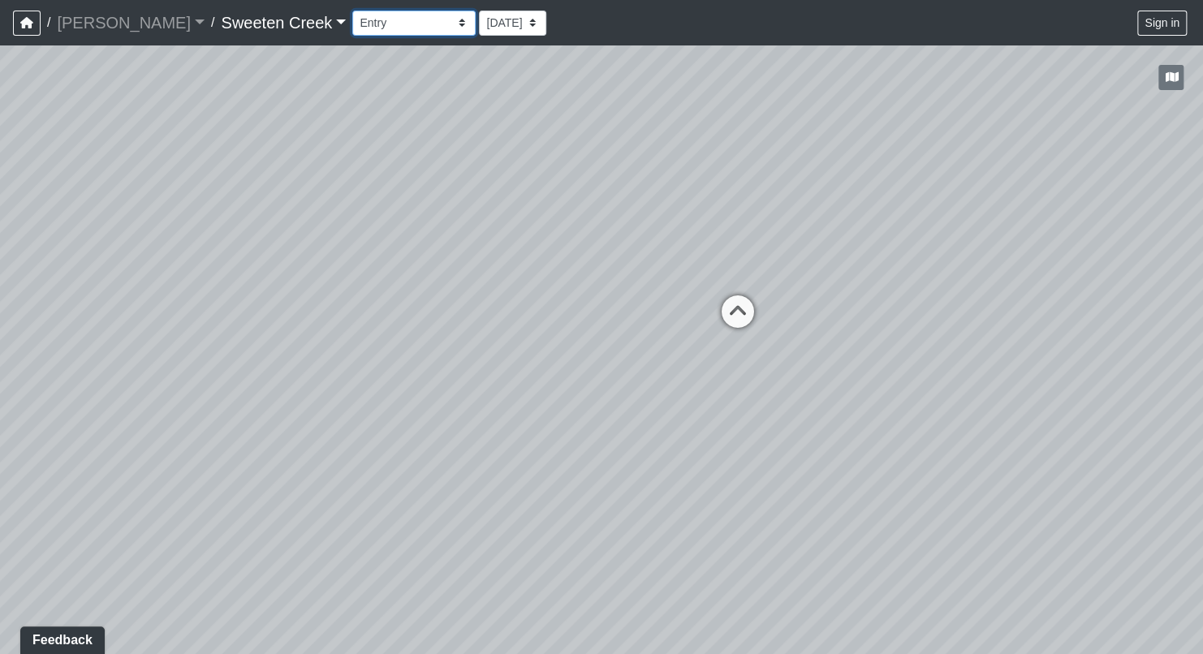
click at [352, 11] on select "Bistro Fitness - Hobby Booth Seating Counter Dining Dining 2 Elevators Elevator…" at bounding box center [413, 23] width 123 height 25
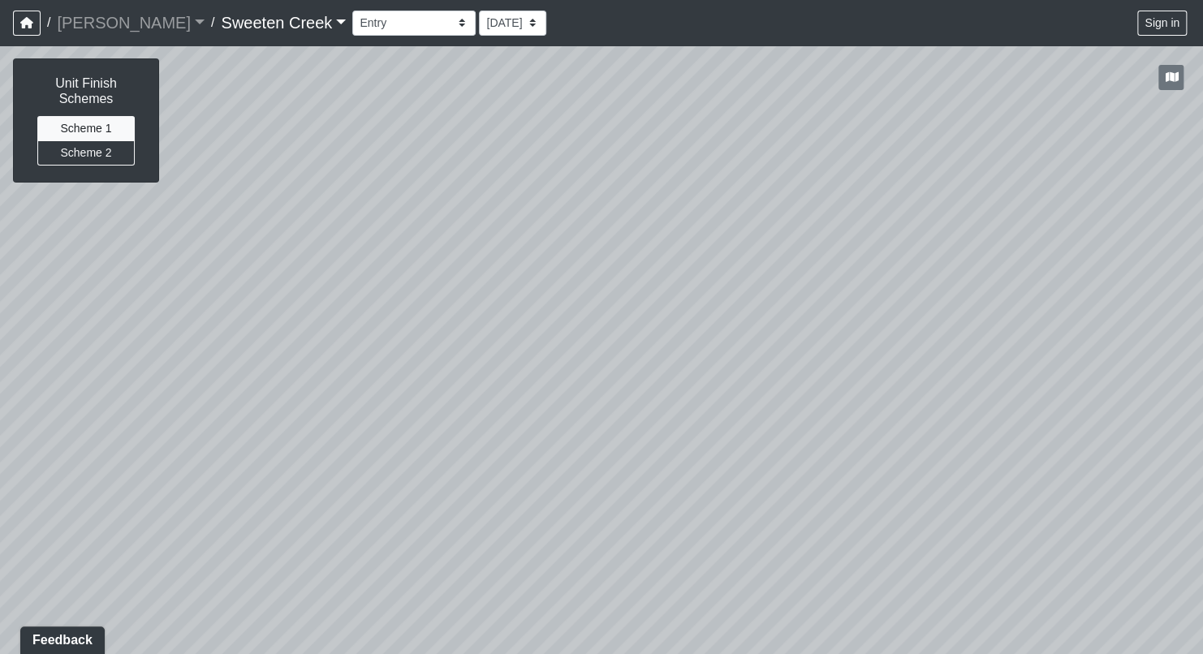
drag, startPoint x: 507, startPoint y: 501, endPoint x: 316, endPoint y: 454, distance: 196.4
click at [122, 476] on div "Loading... Office Loading... Reception Loading... Mailroom - Elevator Lobby Loa…" at bounding box center [601, 349] width 1203 height 609
drag, startPoint x: 713, startPoint y: 453, endPoint x: -41, endPoint y: 440, distance: 754.0
click at [0, 440] on html "/ [PERSON_NAME] Loading... / Sweeten Creek Sweeten Creek Loading... [GEOGRAPHIC…" at bounding box center [601, 327] width 1203 height 654
drag, startPoint x: 686, startPoint y: 341, endPoint x: 190, endPoint y: 291, distance: 498.4
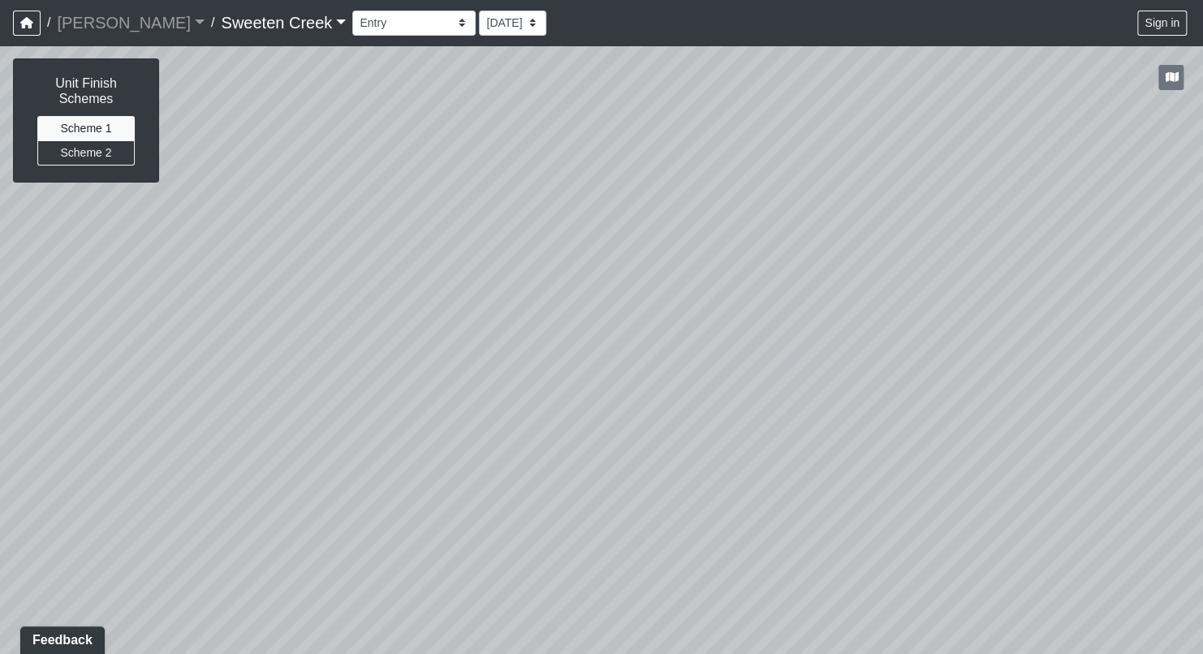
click at [190, 291] on div "Loading... Office Loading... Reception Loading... Mailroom - Elevator Lobby Loa…" at bounding box center [601, 349] width 1203 height 609
drag, startPoint x: 682, startPoint y: 280, endPoint x: 549, endPoint y: 277, distance: 133.1
click at [549, 277] on div "Loading... Office Loading... Reception Loading... Mailroom - Elevator Lobby Loa…" at bounding box center [601, 349] width 1203 height 609
drag, startPoint x: 288, startPoint y: 363, endPoint x: 1068, endPoint y: 407, distance: 781.1
click at [1068, 407] on div "Loading... Office Loading... Reception Loading... Mailroom - Elevator Lobby Loa…" at bounding box center [601, 349] width 1203 height 609
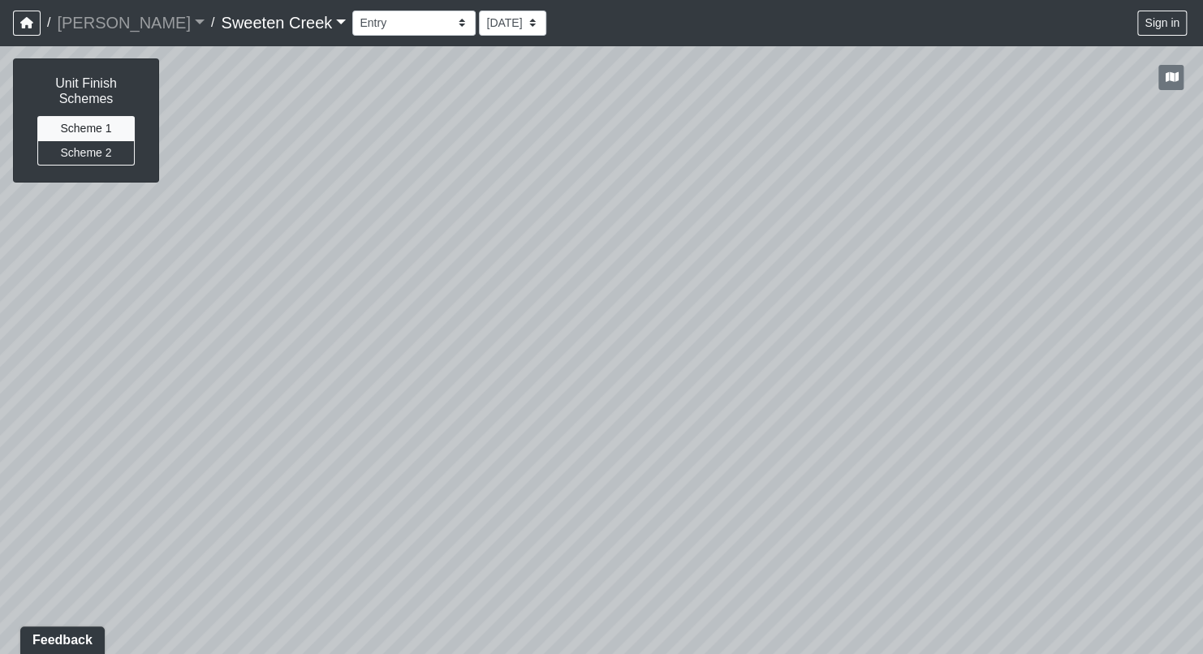
drag, startPoint x: 772, startPoint y: 377, endPoint x: 1086, endPoint y: 378, distance: 314.1
click at [1087, 378] on div "Loading... Office Loading... Reception Loading... Mailroom - Elevator Lobby Loa…" at bounding box center [601, 349] width 1203 height 609
drag, startPoint x: 514, startPoint y: 360, endPoint x: 868, endPoint y: 232, distance: 376.3
click at [868, 232] on div "Loading... Office Loading... Reception Loading... Mailroom - Elevator Lobby Loa…" at bounding box center [601, 349] width 1203 height 609
drag, startPoint x: 738, startPoint y: 274, endPoint x: 701, endPoint y: 428, distance: 157.7
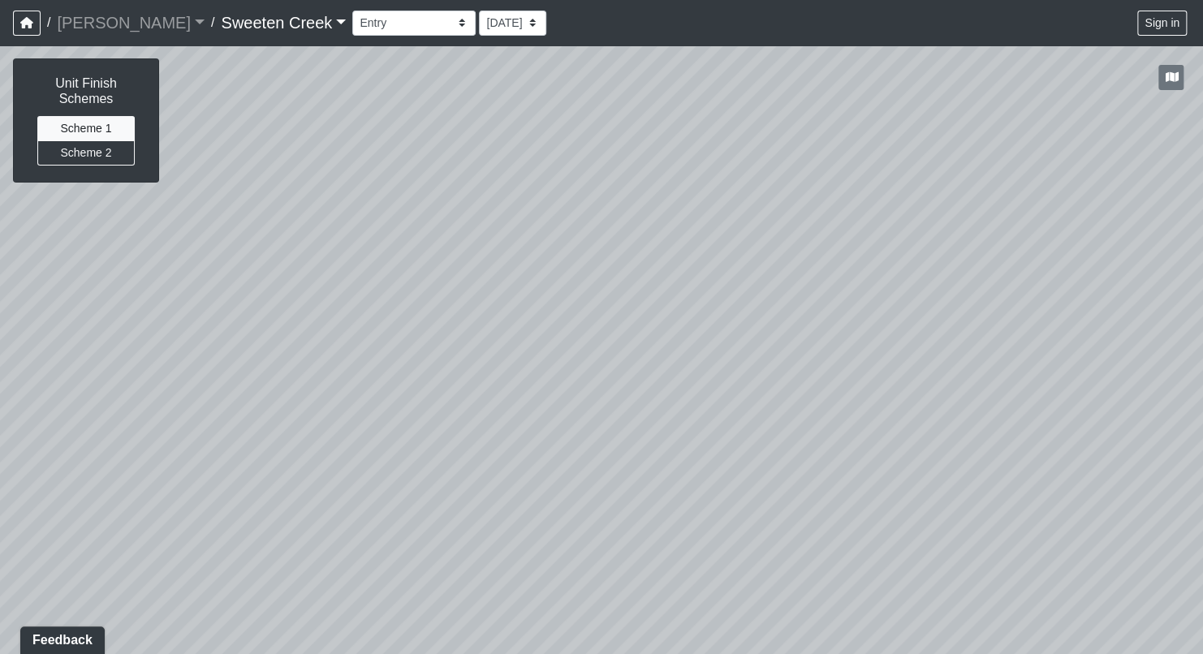
click at [712, 458] on div "Loading... Office Loading... Reception Loading... Mailroom - Elevator Lobby Loa…" at bounding box center [601, 349] width 1203 height 609
drag, startPoint x: 578, startPoint y: 328, endPoint x: 929, endPoint y: 216, distance: 368.8
click at [991, 188] on div "Loading... Office Loading... Reception Loading... Mailroom - Elevator Lobby Loa…" at bounding box center [601, 349] width 1203 height 609
drag, startPoint x: 426, startPoint y: 352, endPoint x: 690, endPoint y: 334, distance: 264.3
click at [690, 334] on div "Loading... Office Loading... Reception Loading... Mailroom - Elevator Lobby Loa…" at bounding box center [601, 349] width 1203 height 609
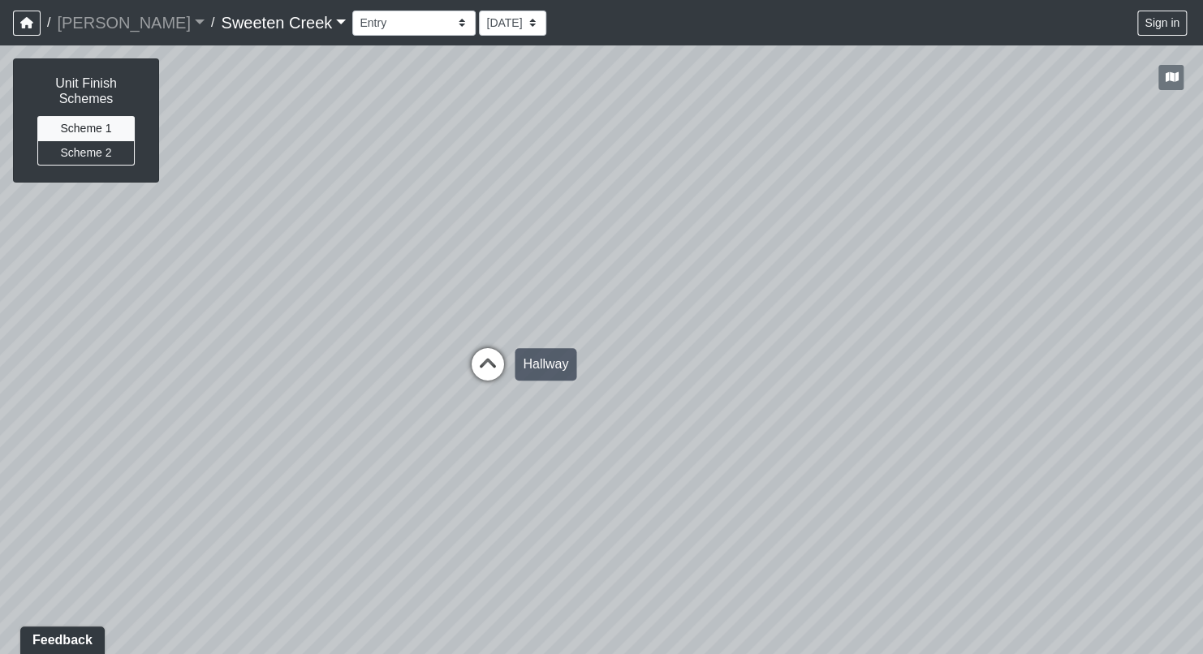
click at [484, 362] on icon at bounding box center [487, 372] width 49 height 49
drag, startPoint x: 634, startPoint y: 467, endPoint x: 614, endPoint y: 466, distance: 19.5
click at [614, 466] on div "Loading... Office Loading... Reception Loading... Mailroom - Elevator Lobby Loa…" at bounding box center [601, 349] width 1203 height 609
drag, startPoint x: 614, startPoint y: 466, endPoint x: 64, endPoint y: 529, distance: 553.8
click at [64, 529] on div "Loading... Office Loading... Reception Loading... Mailroom - Elevator Lobby Loa…" at bounding box center [601, 349] width 1203 height 609
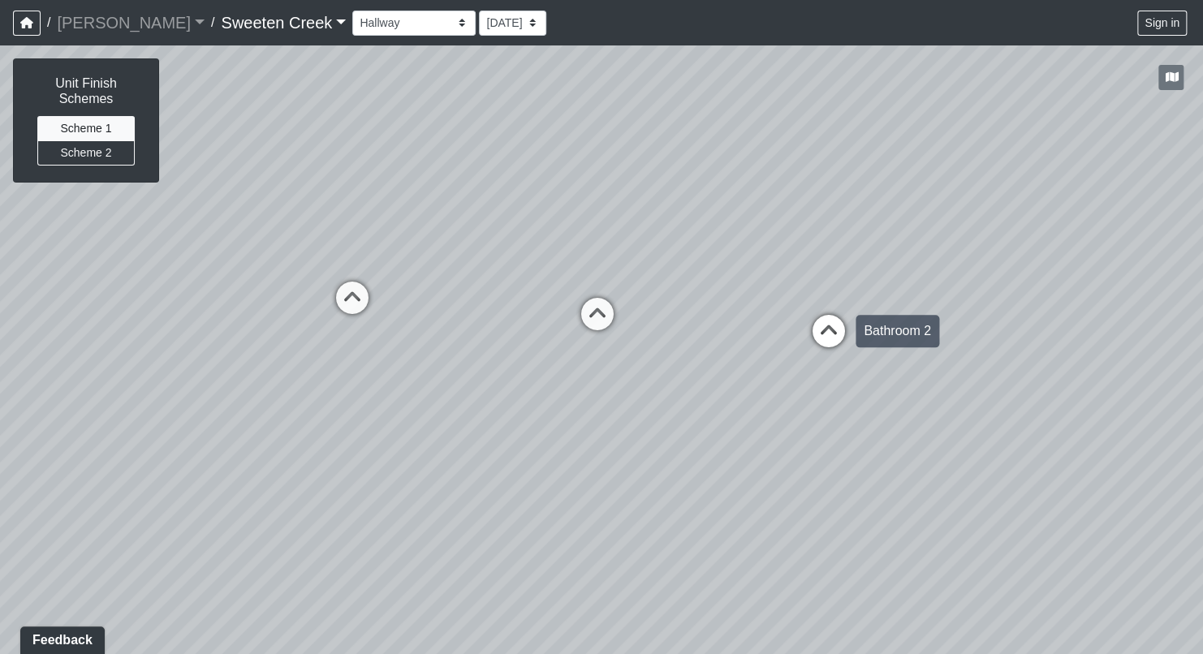
click at [823, 339] on icon at bounding box center [828, 339] width 49 height 49
drag, startPoint x: 829, startPoint y: 529, endPoint x: 238, endPoint y: 521, distance: 590.8
click at [238, 521] on div "Loading... Office Loading... Reception Loading... Mailroom - Elevator Lobby Loa…" at bounding box center [601, 349] width 1203 height 609
drag, startPoint x: 854, startPoint y: 414, endPoint x: 420, endPoint y: 362, distance: 437.3
click at [420, 362] on div "Loading... Office Loading... Reception Loading... Mailroom - Elevator Lobby Loa…" at bounding box center [601, 349] width 1203 height 609
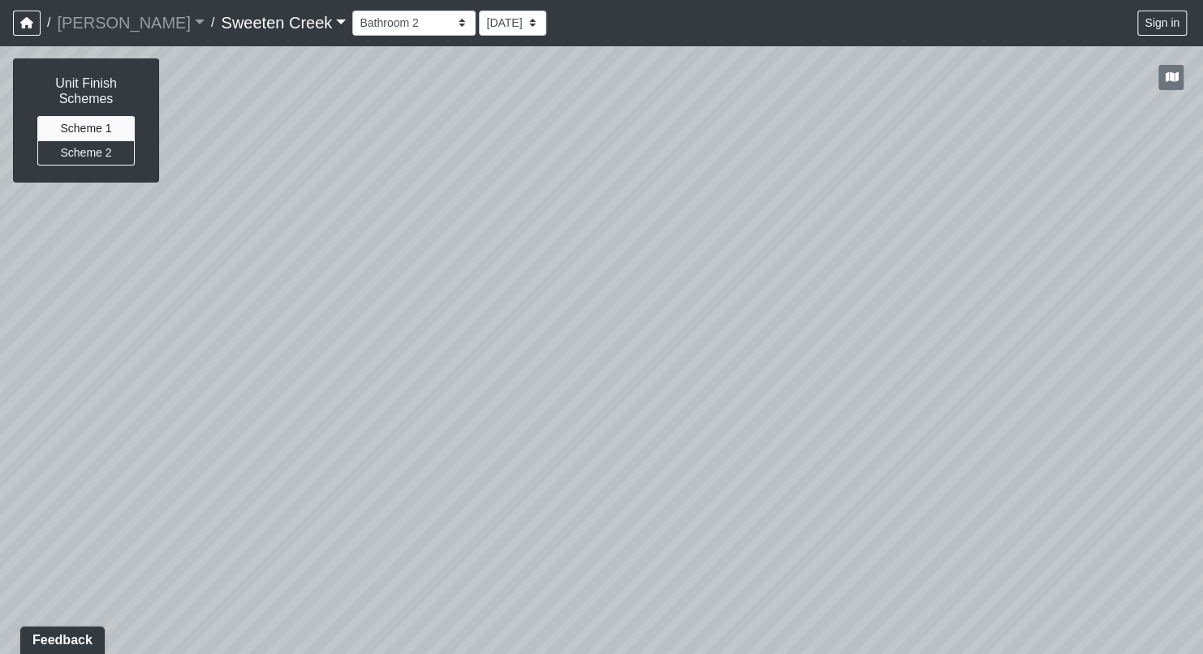
drag, startPoint x: 569, startPoint y: 363, endPoint x: 240, endPoint y: 336, distance: 329.8
click at [240, 336] on div "Loading... Office Loading... Reception Loading... Mailroom - Elevator Lobby Loa…" at bounding box center [601, 349] width 1203 height 609
drag, startPoint x: 863, startPoint y: 290, endPoint x: 312, endPoint y: 281, distance: 550.3
click at [312, 281] on div "Loading... Office Loading... Reception Loading... Mailroom - Elevator Lobby Loa…" at bounding box center [601, 349] width 1203 height 609
drag, startPoint x: 749, startPoint y: 279, endPoint x: 661, endPoint y: 275, distance: 88.5
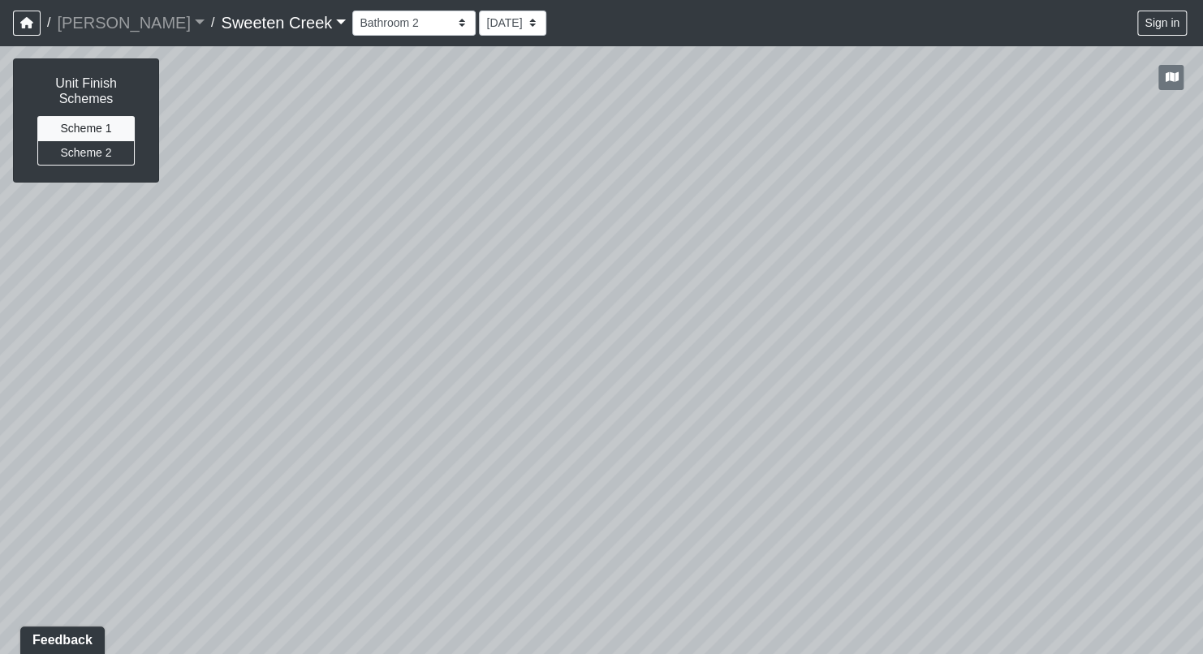
click at [661, 275] on div "Loading... Office Loading... Reception Loading... Mailroom - Elevator Lobby Loa…" at bounding box center [601, 349] width 1203 height 609
drag, startPoint x: 651, startPoint y: 347, endPoint x: 1139, endPoint y: 336, distance: 488.7
click at [1139, 336] on div "Loading... Office Loading... Reception Loading... Mailroom - Elevator Lobby Loa…" at bounding box center [601, 349] width 1203 height 609
drag, startPoint x: 297, startPoint y: 394, endPoint x: 704, endPoint y: 545, distance: 434.4
click at [704, 545] on div "Loading... Office Loading... Reception Loading... Mailroom - Elevator Lobby Loa…" at bounding box center [601, 349] width 1203 height 609
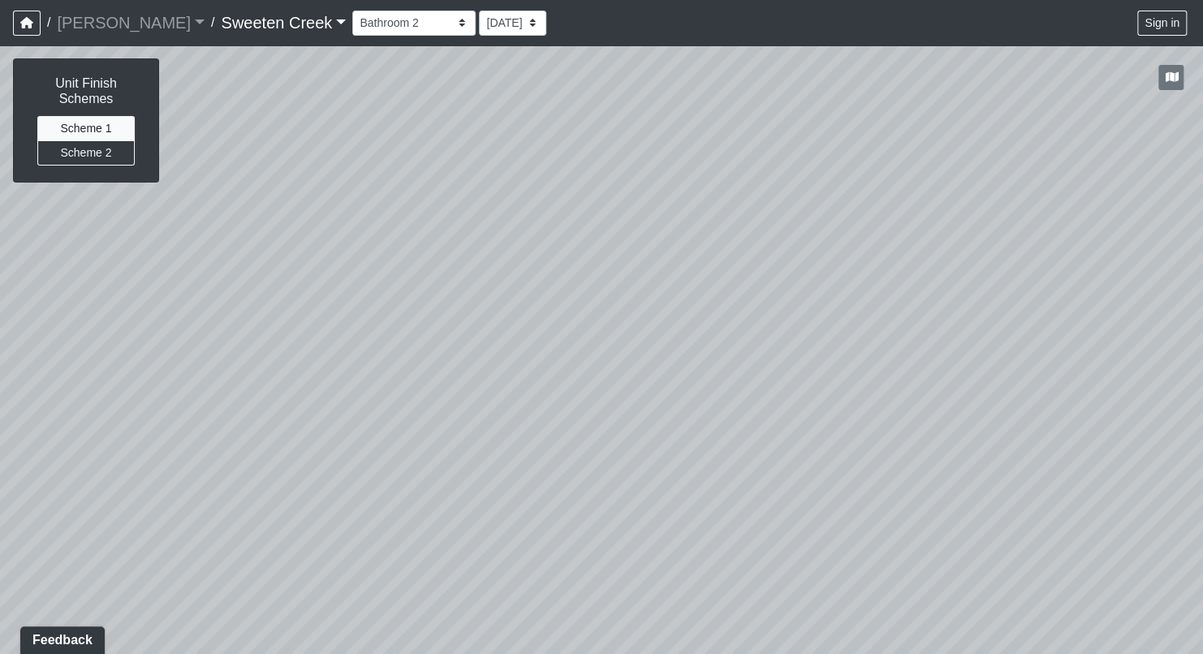
drag, startPoint x: 608, startPoint y: 394, endPoint x: 660, endPoint y: 471, distance: 92.3
click at [663, 472] on div "Loading... Office Loading... Reception Loading... Mailroom - Elevator Lobby Loa…" at bounding box center [601, 349] width 1203 height 609
drag, startPoint x: 420, startPoint y: 448, endPoint x: 1189, endPoint y: 313, distance: 781.0
click at [1189, 313] on div "Loading... Office Loading... Reception Loading... Mailroom - Elevator Lobby Loa…" at bounding box center [601, 349] width 1203 height 609
drag, startPoint x: 382, startPoint y: 324, endPoint x: 883, endPoint y: 275, distance: 503.1
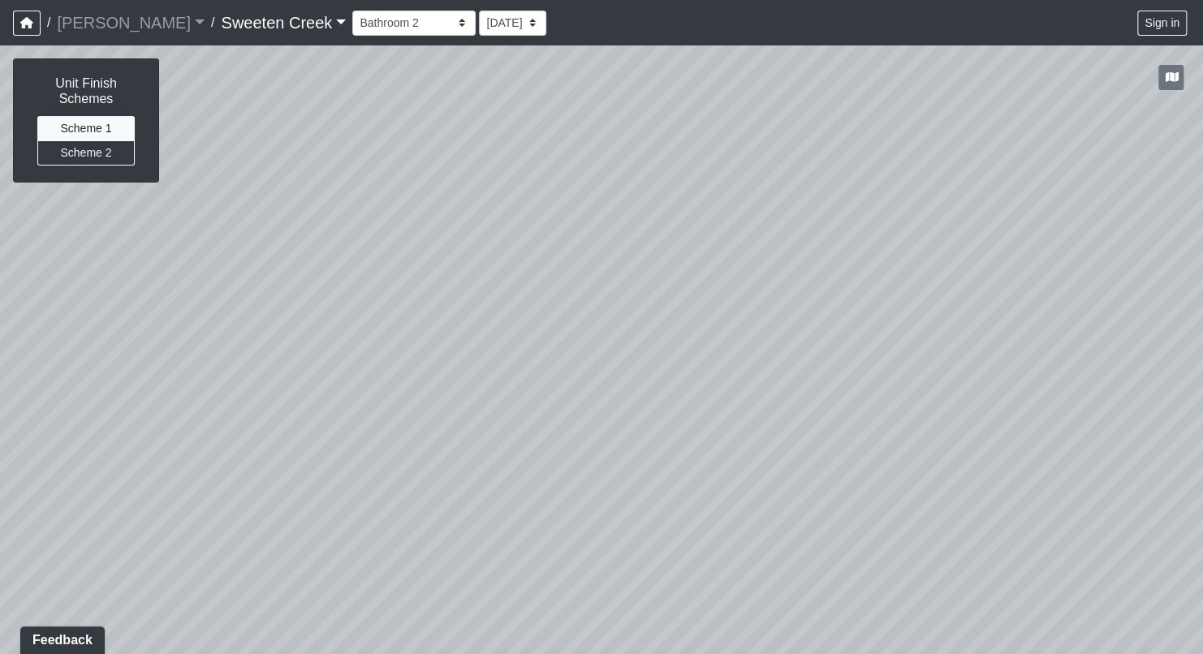
click at [883, 275] on div "Loading... Office Loading... Reception Loading... Mailroom - Elevator Lobby Loa…" at bounding box center [601, 349] width 1203 height 609
drag, startPoint x: 200, startPoint y: 293, endPoint x: 292, endPoint y: 297, distance: 92.6
click at [292, 297] on div "Loading... Office Loading... Reception Loading... Mailroom - Elevator Lobby Loa…" at bounding box center [601, 349] width 1203 height 609
click at [153, 272] on icon at bounding box center [138, 273] width 49 height 49
drag, startPoint x: 626, startPoint y: 444, endPoint x: 532, endPoint y: 426, distance: 96.6
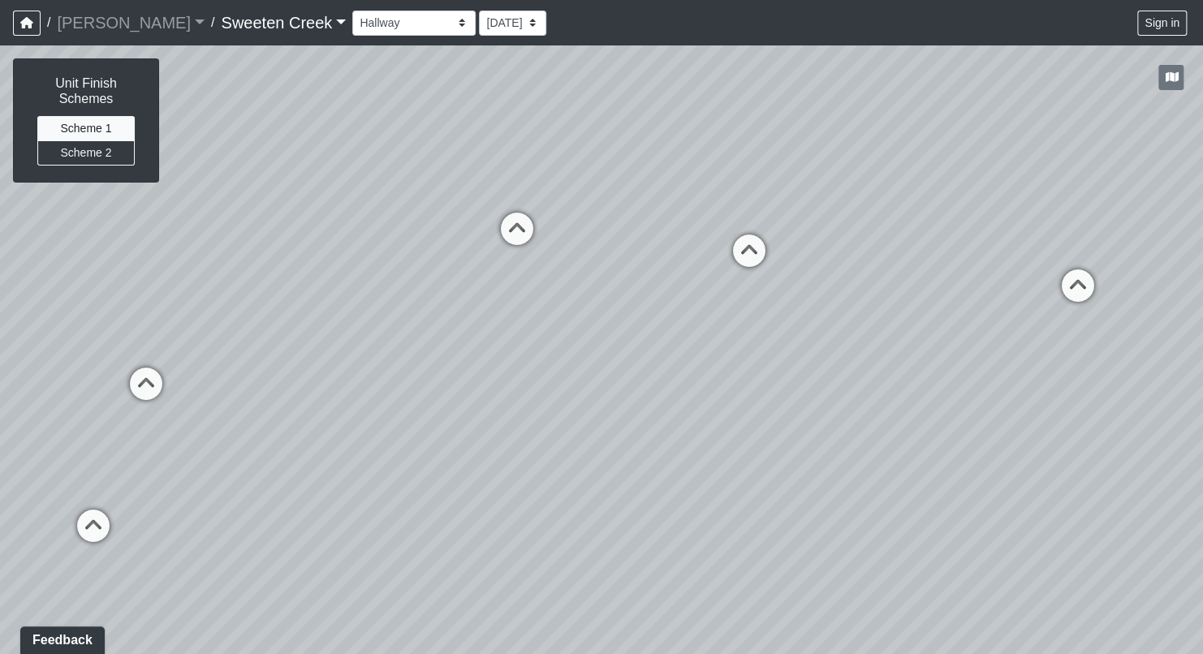
click at [532, 426] on div "Loading... Office Loading... Reception Loading... Mailroom - Elevator Lobby Loa…" at bounding box center [601, 349] width 1203 height 609
click at [758, 255] on icon at bounding box center [749, 259] width 49 height 49
drag, startPoint x: 751, startPoint y: 385, endPoint x: 523, endPoint y: 588, distance: 305.8
click at [517, 592] on div "Loading... Office Loading... Reception Loading... Mailroom - Elevator Lobby Loa…" at bounding box center [601, 349] width 1203 height 609
drag, startPoint x: 777, startPoint y: 550, endPoint x: 403, endPoint y: 437, distance: 391.8
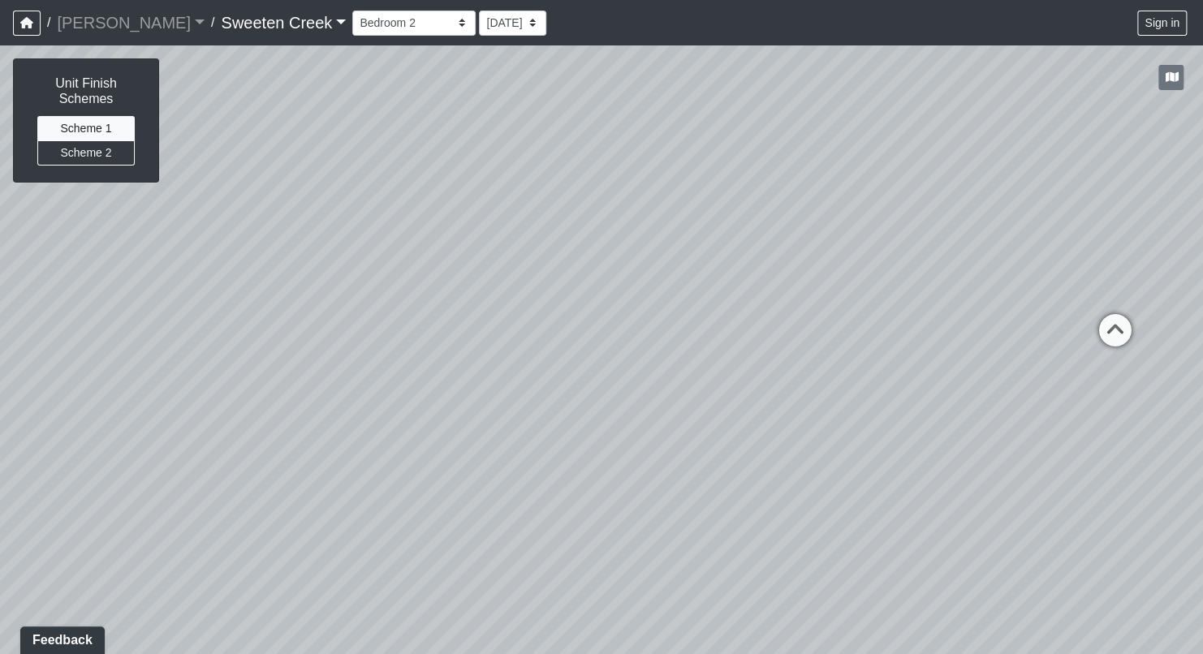
click at [403, 437] on div "Loading... Office Loading... Reception Loading... Mailroom - Elevator Lobby Loa…" at bounding box center [601, 349] width 1203 height 609
drag, startPoint x: 779, startPoint y: 476, endPoint x: 433, endPoint y: 452, distance: 346.5
click at [433, 452] on div "Loading... Office Loading... Reception Loading... Mailroom - Elevator Lobby Loa…" at bounding box center [601, 349] width 1203 height 609
click at [747, 302] on icon at bounding box center [747, 304] width 49 height 49
drag, startPoint x: 851, startPoint y: 371, endPoint x: 264, endPoint y: 304, distance: 591.4
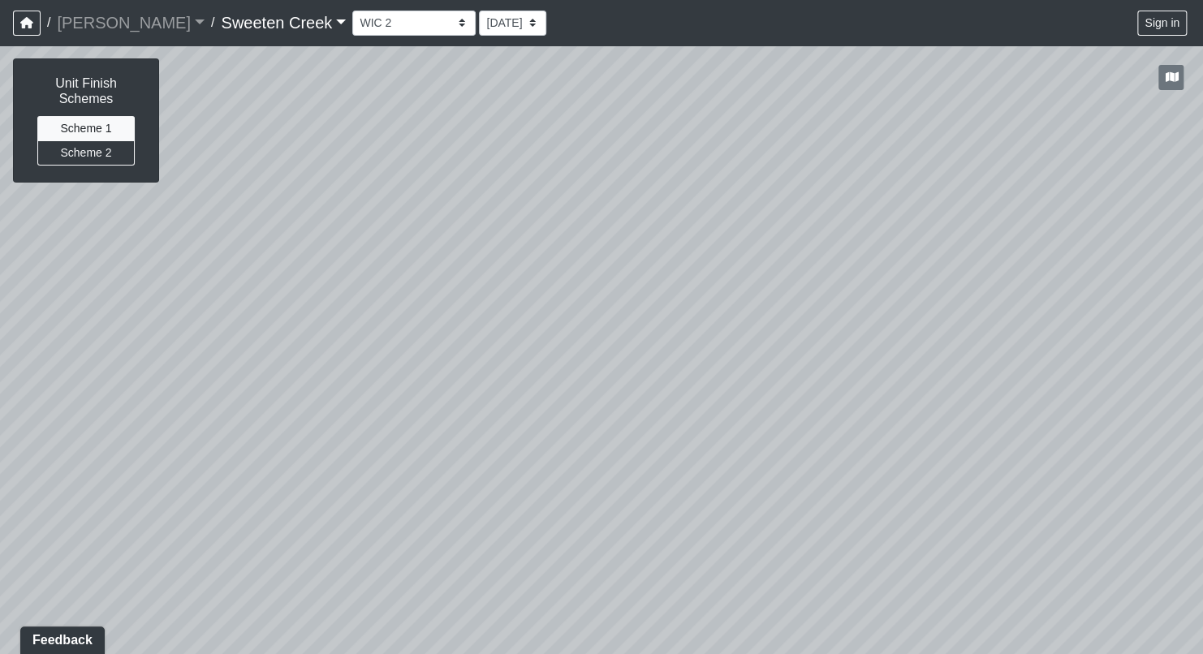
click at [242, 299] on div "Loading... Office Loading... Reception Loading... Mailroom - Elevator Lobby Loa…" at bounding box center [601, 349] width 1203 height 609
drag, startPoint x: 1156, startPoint y: 412, endPoint x: 643, endPoint y: 329, distance: 520.3
click at [643, 329] on div "Loading... Office Loading... Reception Loading... Mailroom - Elevator Lobby Loa…" at bounding box center [601, 349] width 1203 height 609
drag, startPoint x: 1086, startPoint y: 427, endPoint x: 411, endPoint y: 401, distance: 674.9
click at [411, 401] on div "Loading... Office Loading... Reception Loading... Mailroom - Elevator Lobby Loa…" at bounding box center [601, 349] width 1203 height 609
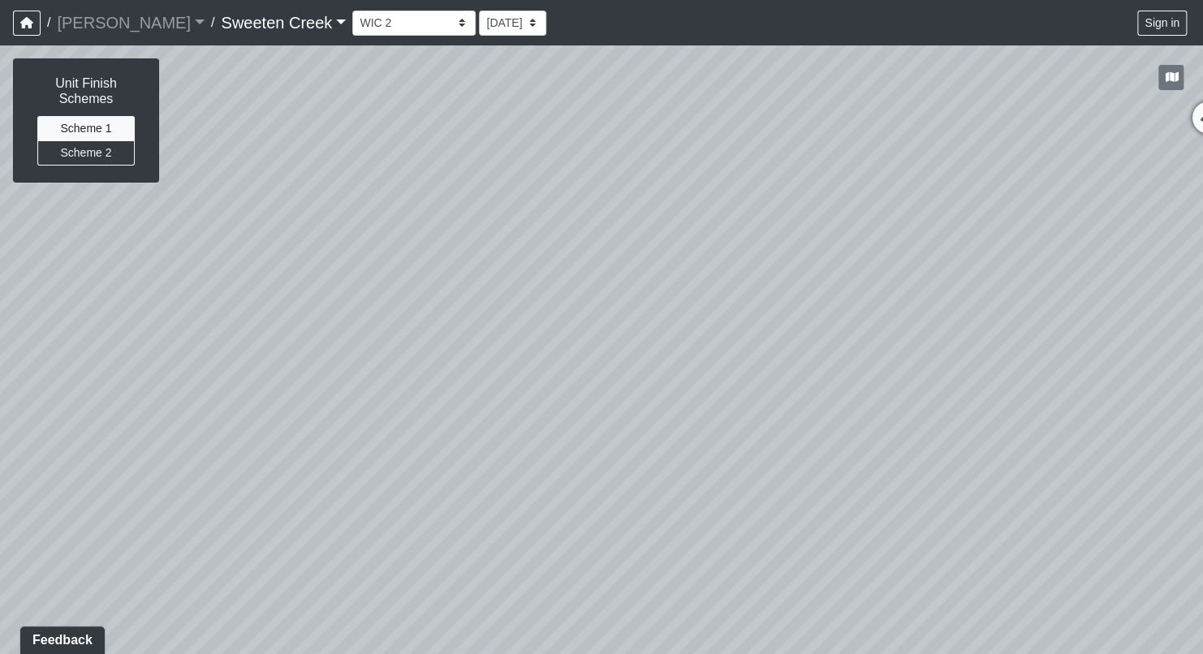
drag, startPoint x: 968, startPoint y: 404, endPoint x: 423, endPoint y: 393, distance: 545.5
click at [390, 406] on div "Loading... Office Loading... Reception Loading... Mailroom - Elevator Lobby Loa…" at bounding box center [601, 349] width 1203 height 609
drag, startPoint x: 926, startPoint y: 338, endPoint x: 807, endPoint y: 364, distance: 121.1
click at [807, 364] on div "Loading... Office Loading... Reception Loading... Mailroom - Elevator Lobby Loa…" at bounding box center [601, 349] width 1203 height 609
click at [1004, 148] on icon at bounding box center [1001, 148] width 49 height 49
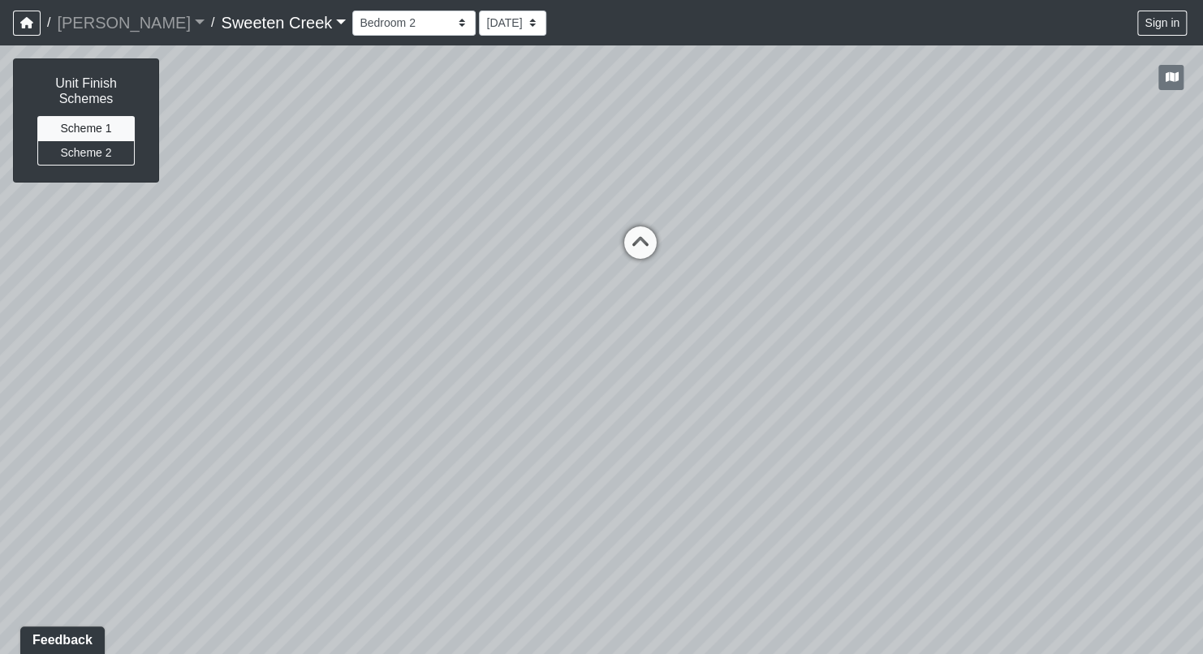
drag, startPoint x: 771, startPoint y: 384, endPoint x: 1190, endPoint y: 489, distance: 432.4
click at [1190, 489] on div "Loading... Office Loading... Reception Loading... Mailroom - Elevator Lobby Loa…" at bounding box center [601, 349] width 1203 height 609
drag, startPoint x: 366, startPoint y: 426, endPoint x: 885, endPoint y: 427, distance: 519.4
click at [1111, 407] on div "Loading... Office Loading... Reception Loading... Mailroom - Elevator Lobby Loa…" at bounding box center [601, 349] width 1203 height 609
click at [381, 459] on icon at bounding box center [377, 468] width 49 height 49
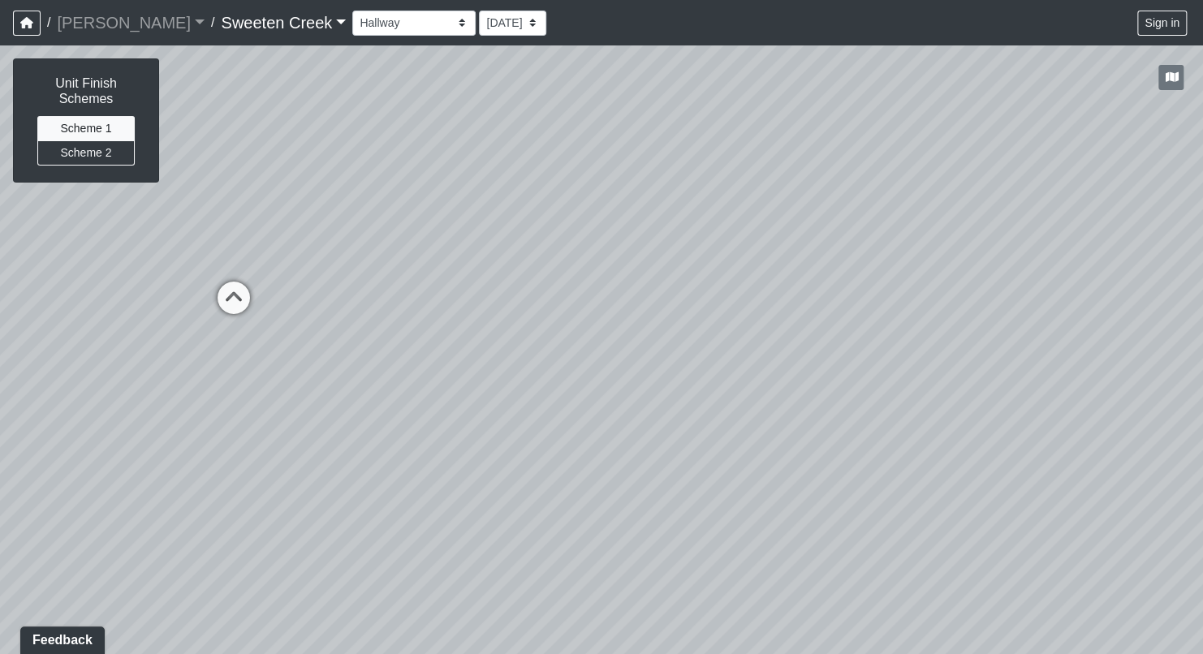
drag, startPoint x: 701, startPoint y: 394, endPoint x: 825, endPoint y: 429, distance: 128.2
click at [1119, 472] on div "Loading... Office Loading... Reception Loading... Mailroom - Elevator Lobby Loa…" at bounding box center [601, 349] width 1203 height 609
drag, startPoint x: 963, startPoint y: 463, endPoint x: 303, endPoint y: 489, distance: 661.1
click at [289, 497] on div "Loading... Office Loading... Reception Loading... Mailroom - Elevator Lobby Loa…" at bounding box center [601, 349] width 1203 height 609
drag, startPoint x: 1016, startPoint y: 404, endPoint x: 475, endPoint y: 329, distance: 546.4
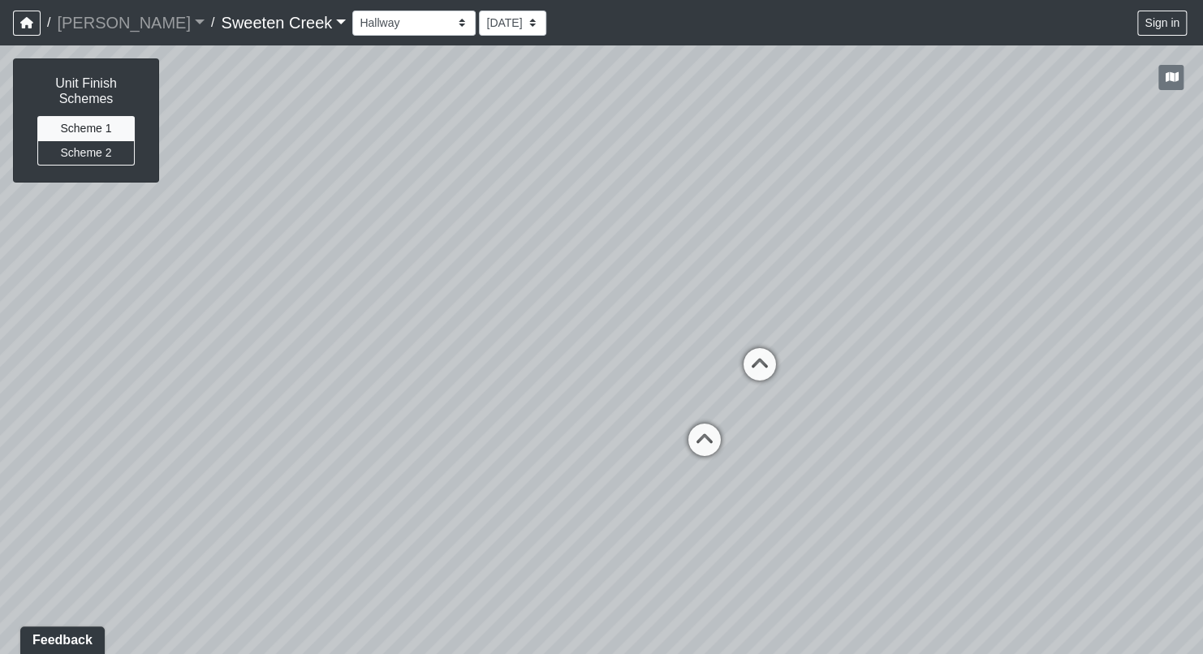
click at [475, 329] on div "Loading... Office Loading... Reception Loading... Mailroom - Elevator Lobby Loa…" at bounding box center [601, 349] width 1203 height 609
click at [712, 445] on icon at bounding box center [704, 448] width 49 height 49
drag, startPoint x: 876, startPoint y: 541, endPoint x: 597, endPoint y: 534, distance: 279.3
click at [488, 564] on div "Loading... Office Loading... Reception Loading... Mailroom - Elevator Lobby Loa…" at bounding box center [601, 349] width 1203 height 609
drag, startPoint x: 796, startPoint y: 525, endPoint x: 641, endPoint y: 484, distance: 160.4
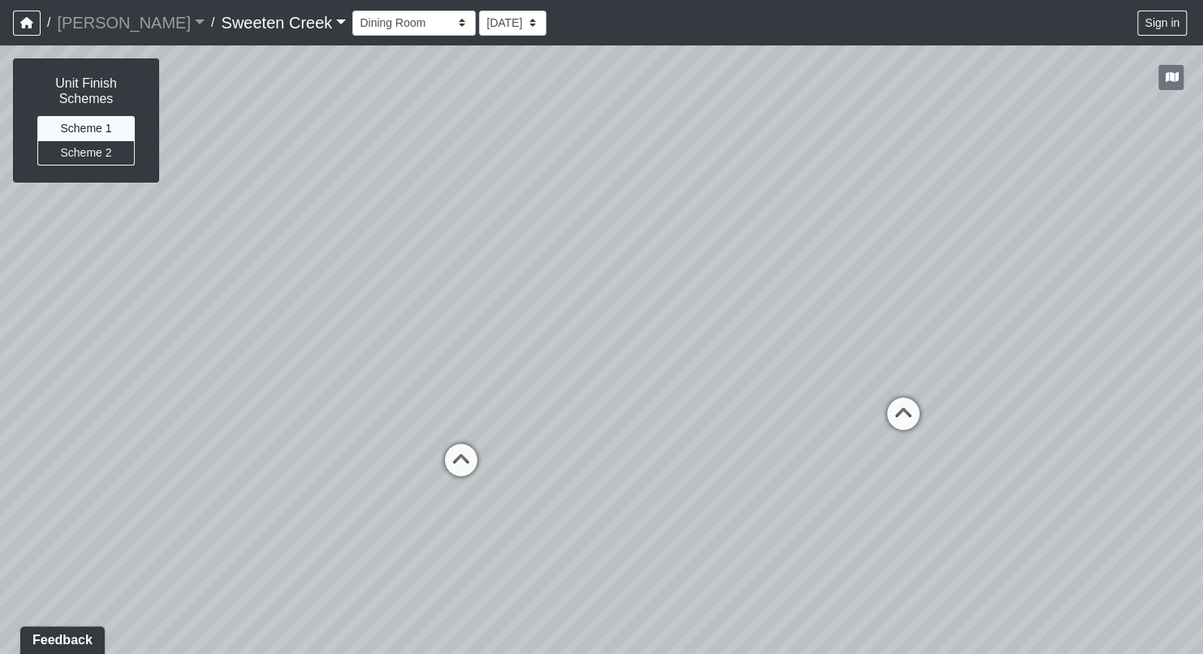
click at [641, 484] on div "Loading... Office Loading... Reception Loading... Mailroom - Elevator Lobby Loa…" at bounding box center [601, 349] width 1203 height 609
drag, startPoint x: 919, startPoint y: 522, endPoint x: 649, endPoint y: 463, distance: 275.9
click at [649, 463] on div "Loading... Office Loading... Reception Loading... Mailroom - Elevator Lobby Loa…" at bounding box center [601, 349] width 1203 height 609
drag, startPoint x: 911, startPoint y: 554, endPoint x: 707, endPoint y: 598, distance: 208.4
click at [707, 598] on div "Loading... Office Loading... Reception Loading... Mailroom - Elevator Lobby Loa…" at bounding box center [601, 349] width 1203 height 609
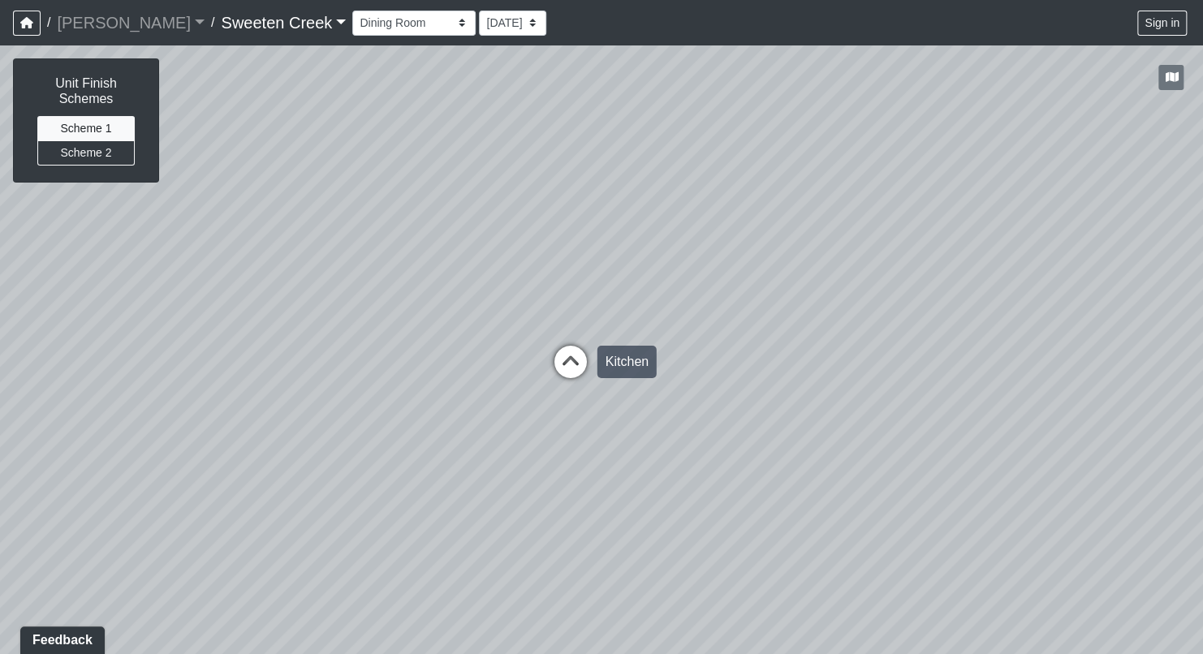
click at [569, 365] on icon at bounding box center [570, 370] width 49 height 49
drag, startPoint x: 456, startPoint y: 261, endPoint x: 616, endPoint y: 403, distance: 213.3
click at [616, 403] on div "Loading... Office Loading... Reception Loading... Mailroom - Elevator Lobby Loa…" at bounding box center [601, 349] width 1203 height 609
drag, startPoint x: 403, startPoint y: 390, endPoint x: 681, endPoint y: 338, distance: 283.3
click at [681, 338] on div "Loading... Office Loading... Reception Loading... Mailroom - Elevator Lobby Loa…" at bounding box center [601, 349] width 1203 height 609
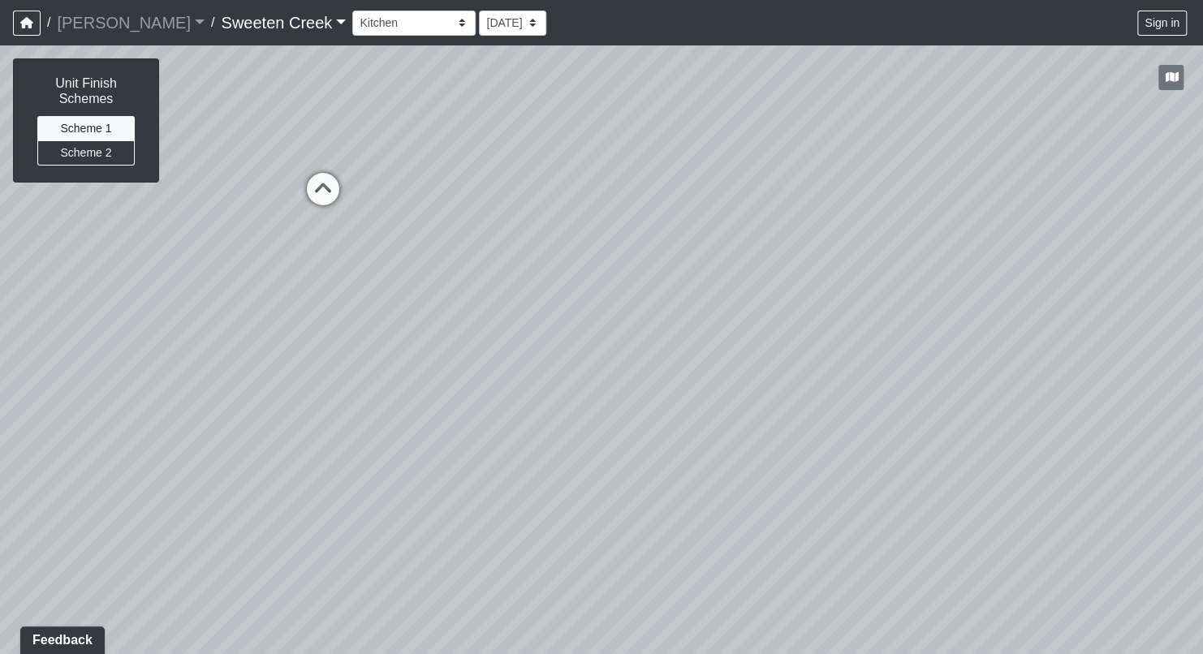
drag, startPoint x: 644, startPoint y: 493, endPoint x: 1137, endPoint y: 377, distance: 506.1
click at [1137, 377] on div "Loading... Office Loading... Reception Loading... Mailroom - Elevator Lobby Loa…" at bounding box center [601, 349] width 1203 height 609
drag, startPoint x: 942, startPoint y: 495, endPoint x: 789, endPoint y: 492, distance: 153.4
click at [1126, 527] on div "Loading... Office Loading... Reception Loading... Mailroom - Elevator Lobby Loa…" at bounding box center [601, 349] width 1203 height 609
drag, startPoint x: 536, startPoint y: 467, endPoint x: 725, endPoint y: 349, distance: 222.5
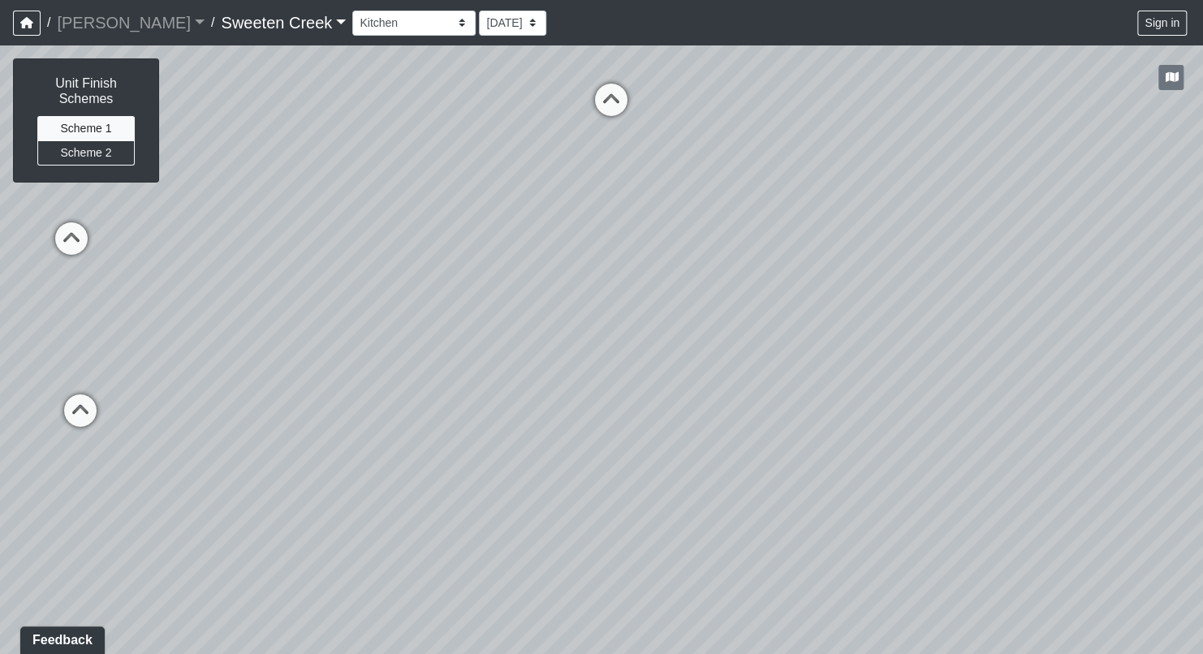
click at [729, 348] on div "Loading... Office Loading... Reception Loading... Mailroom - Elevator Lobby Loa…" at bounding box center [601, 349] width 1203 height 609
drag, startPoint x: 244, startPoint y: 493, endPoint x: 333, endPoint y: 506, distance: 89.5
click at [316, 604] on div "Loading... Office Loading... Reception Loading... Mailroom - Elevator Lobby Loa…" at bounding box center [601, 349] width 1203 height 609
drag, startPoint x: 338, startPoint y: 365, endPoint x: 319, endPoint y: 508, distance: 144.1
click at [319, 508] on div "Loading... Office Loading... Reception Loading... Mailroom - Elevator Lobby Loa…" at bounding box center [601, 349] width 1203 height 609
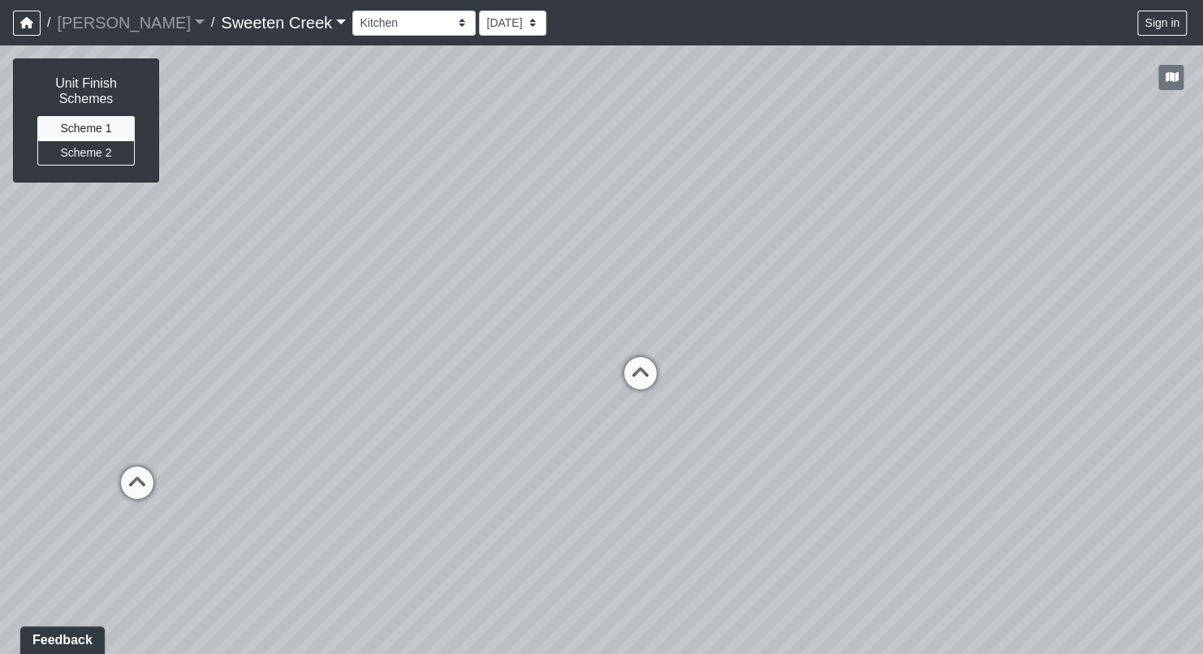
drag, startPoint x: 281, startPoint y: 479, endPoint x: 267, endPoint y: 520, distance: 43.6
click at [267, 519] on div "Loading... Office Loading... Reception Loading... Mailroom - Elevator Lobby Loa…" at bounding box center [601, 349] width 1203 height 609
drag, startPoint x: 406, startPoint y: 535, endPoint x: 419, endPoint y: 534, distance: 13.0
click at [419, 534] on div "Loading... Office Loading... Reception Loading... Mailroom - Elevator Lobby Loa…" at bounding box center [601, 349] width 1203 height 609
drag, startPoint x: 415, startPoint y: 497, endPoint x: 799, endPoint y: 354, distance: 409.6
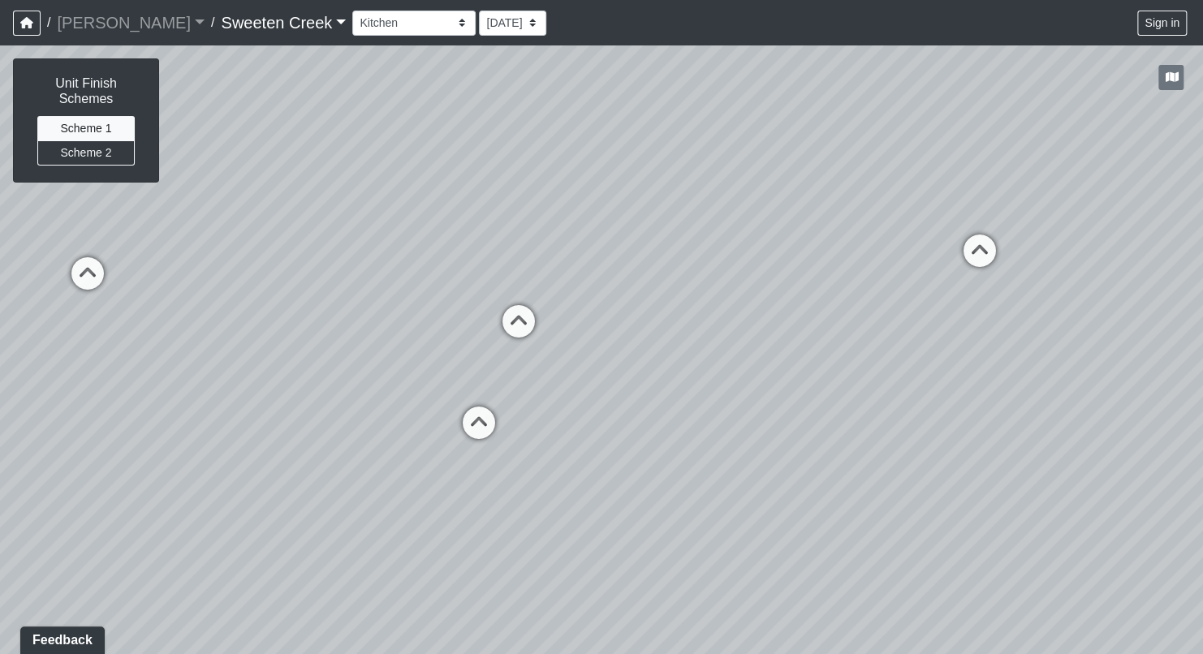
click at [799, 354] on div "Loading... Office Loading... Reception Loading... Mailroom - Elevator Lobby Loa…" at bounding box center [601, 349] width 1203 height 609
click at [527, 326] on icon at bounding box center [518, 329] width 49 height 49
drag, startPoint x: 524, startPoint y: 398, endPoint x: 183, endPoint y: 497, distance: 355.7
click at [183, 497] on div "Loading... Office Loading... Reception Loading... Mailroom - Elevator Lobby Loa…" at bounding box center [601, 349] width 1203 height 609
click at [805, 348] on icon at bounding box center [814, 358] width 49 height 49
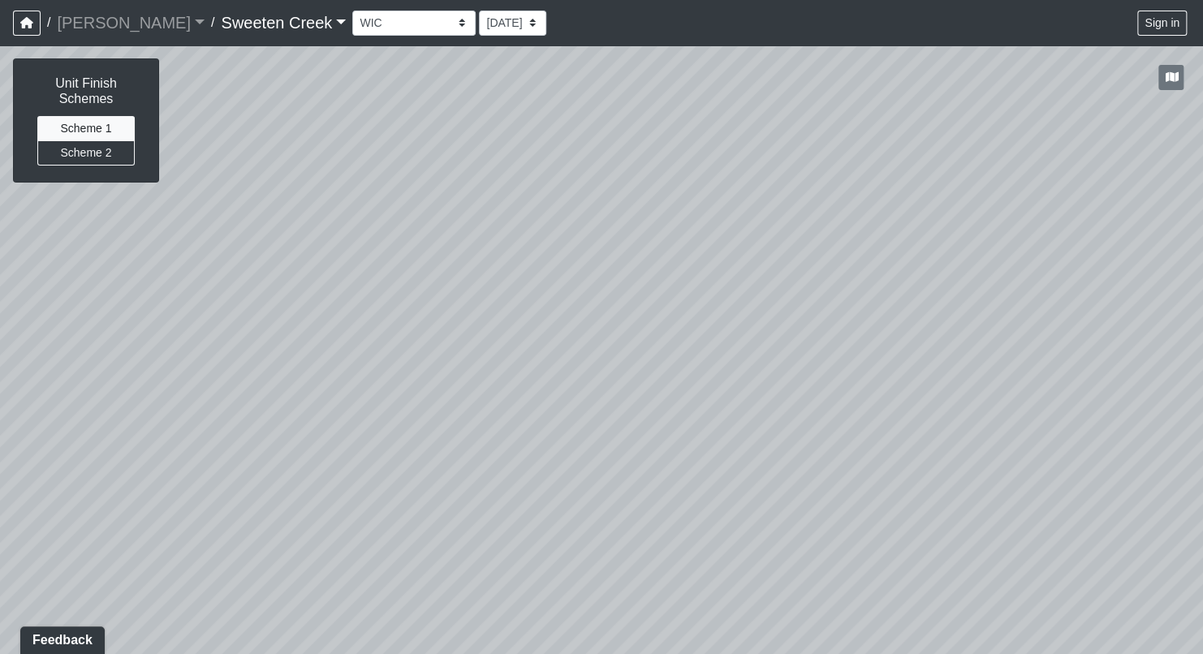
drag, startPoint x: 855, startPoint y: 362, endPoint x: 368, endPoint y: 255, distance: 498.6
click at [368, 255] on div "Loading... Office Loading... Reception Loading... Mailroom - Elevator Lobby Loa…" at bounding box center [601, 349] width 1203 height 609
drag, startPoint x: 773, startPoint y: 265, endPoint x: 381, endPoint y: 232, distance: 393.3
click at [0, 277] on html "/ [PERSON_NAME] Loading... / Sweeten Creek Sweeten Creek Loading... [GEOGRAPHIC…" at bounding box center [601, 327] width 1203 height 654
drag, startPoint x: 829, startPoint y: 256, endPoint x: 322, endPoint y: 227, distance: 508.0
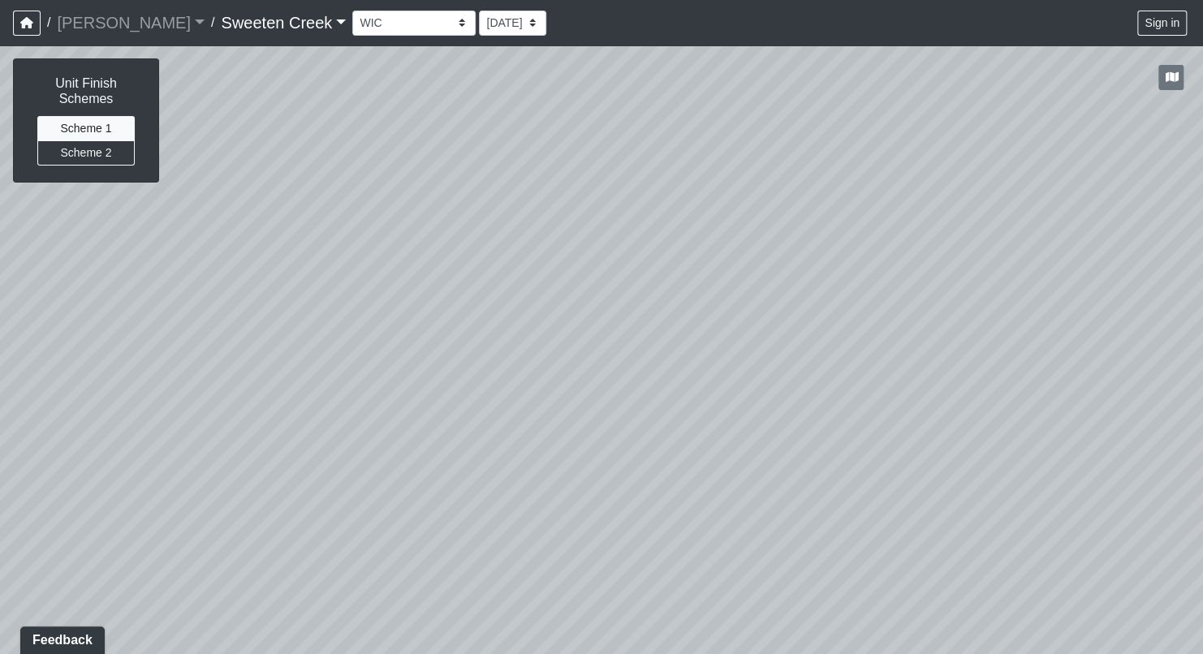
click at [322, 227] on div "Loading... Office Loading... Reception Loading... Mailroom - Elevator Lobby Loa…" at bounding box center [601, 349] width 1203 height 609
drag, startPoint x: 1062, startPoint y: 215, endPoint x: 513, endPoint y: 213, distance: 549.4
click at [507, 217] on div "Loading... Office Loading... Reception Loading... Mailroom - Elevator Lobby Loa…" at bounding box center [601, 349] width 1203 height 609
drag, startPoint x: 786, startPoint y: 217, endPoint x: 517, endPoint y: 228, distance: 268.8
click at [517, 228] on div "Loading... Office Loading... Reception Loading... Mailroom - Elevator Lobby Loa…" at bounding box center [601, 349] width 1203 height 609
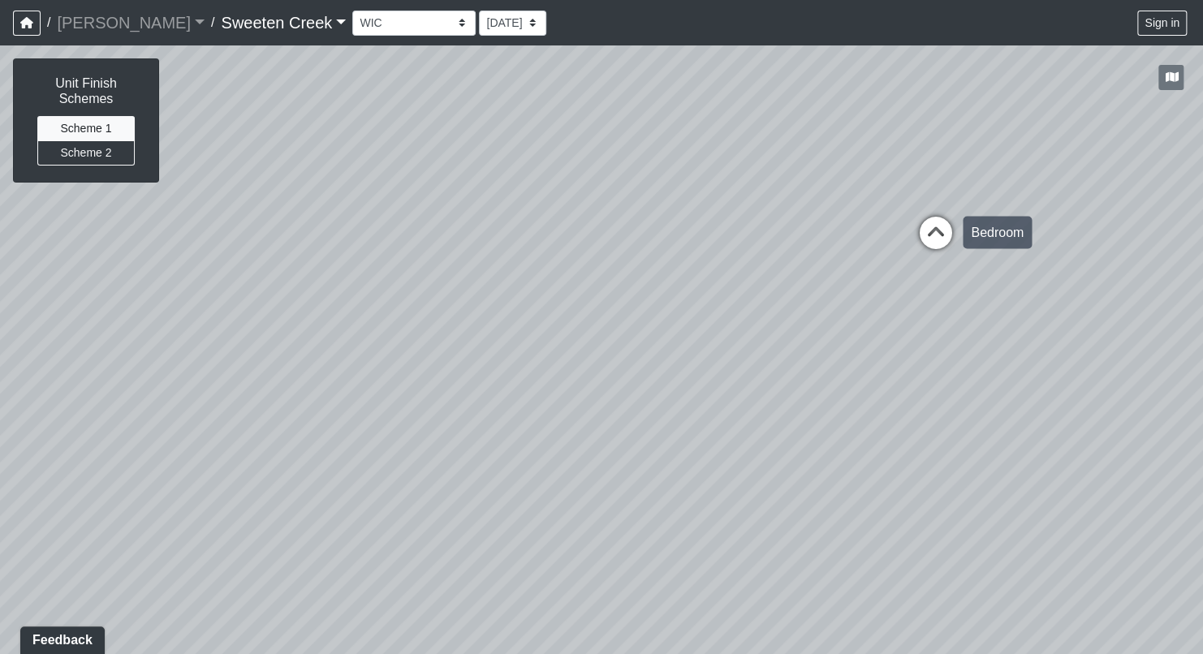
click at [940, 230] on icon at bounding box center [935, 240] width 49 height 49
click at [523, 256] on icon at bounding box center [526, 267] width 49 height 49
drag, startPoint x: 599, startPoint y: 291, endPoint x: 496, endPoint y: 410, distance: 157.6
click at [459, 420] on div "Loading... Office Loading... Reception Loading... Mailroom - Elevator Lobby Loa…" at bounding box center [601, 349] width 1203 height 609
drag, startPoint x: 904, startPoint y: 312, endPoint x: 573, endPoint y: 316, distance: 331.1
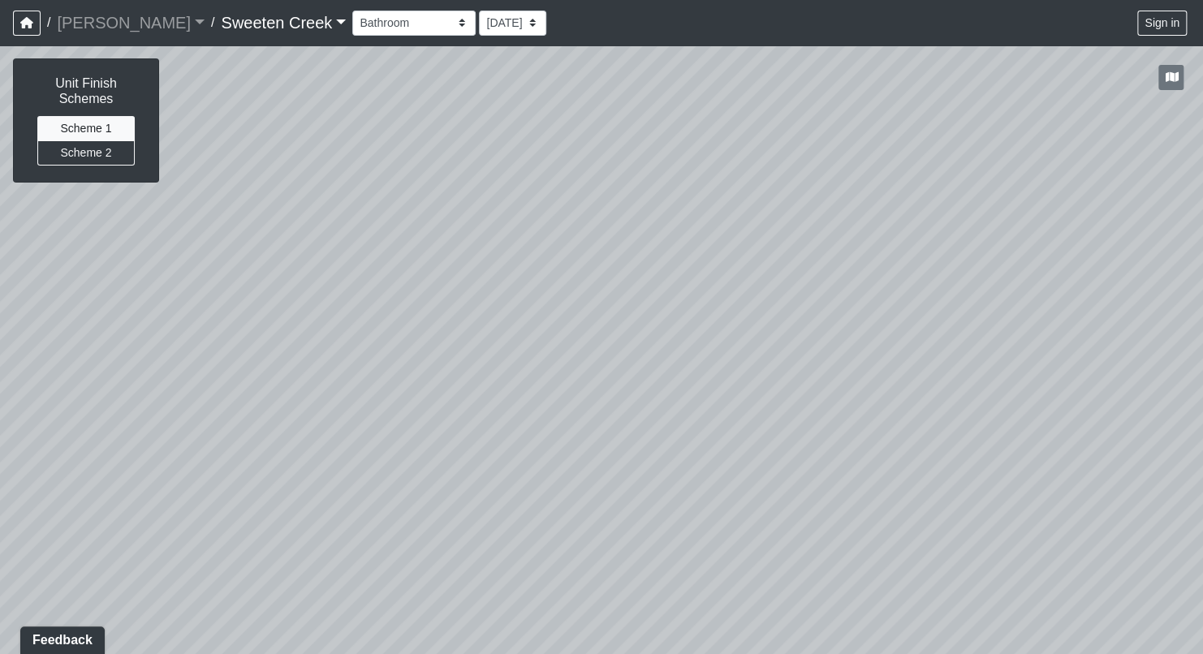
click at [580, 297] on div "Loading... Office Loading... Reception Loading... Mailroom - Elevator Lobby Loa…" at bounding box center [601, 349] width 1203 height 609
drag, startPoint x: 1035, startPoint y: 443, endPoint x: 860, endPoint y: 410, distance: 177.6
click at [860, 410] on div "Loading... Office Loading... Reception Loading... Mailroom - Elevator Lobby Loa…" at bounding box center [601, 349] width 1203 height 609
drag, startPoint x: 1013, startPoint y: 514, endPoint x: 867, endPoint y: 557, distance: 152.3
click at [868, 560] on div "Loading... Office Loading... Reception Loading... Mailroom - Elevator Lobby Loa…" at bounding box center [601, 349] width 1203 height 609
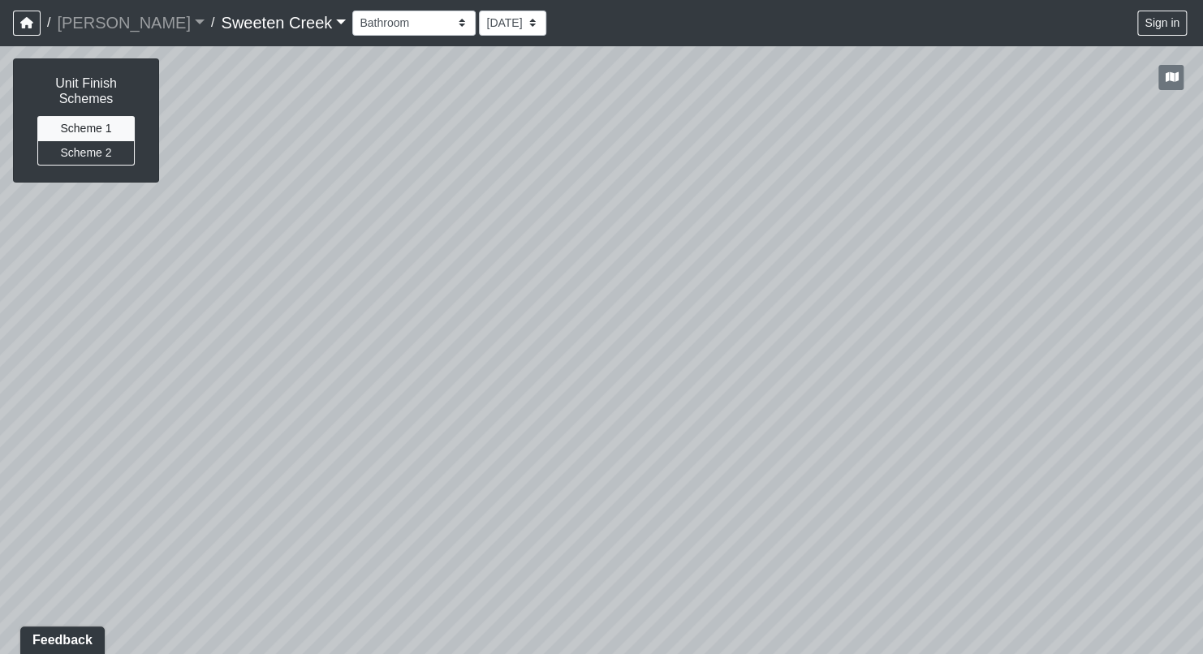
drag, startPoint x: 793, startPoint y: 453, endPoint x: 1141, endPoint y: 397, distance: 352.6
click at [1175, 388] on div "Loading... Office Loading... Reception Loading... Mailroom - Elevator Lobby Loa…" at bounding box center [601, 349] width 1203 height 609
drag, startPoint x: 439, startPoint y: 424, endPoint x: 1069, endPoint y: 384, distance: 631.0
click at [1069, 384] on div "Loading... Office Loading... Reception Loading... Mailroom - Elevator Lobby Loa…" at bounding box center [601, 349] width 1203 height 609
drag, startPoint x: 406, startPoint y: 417, endPoint x: 1204, endPoint y: 457, distance: 799.5
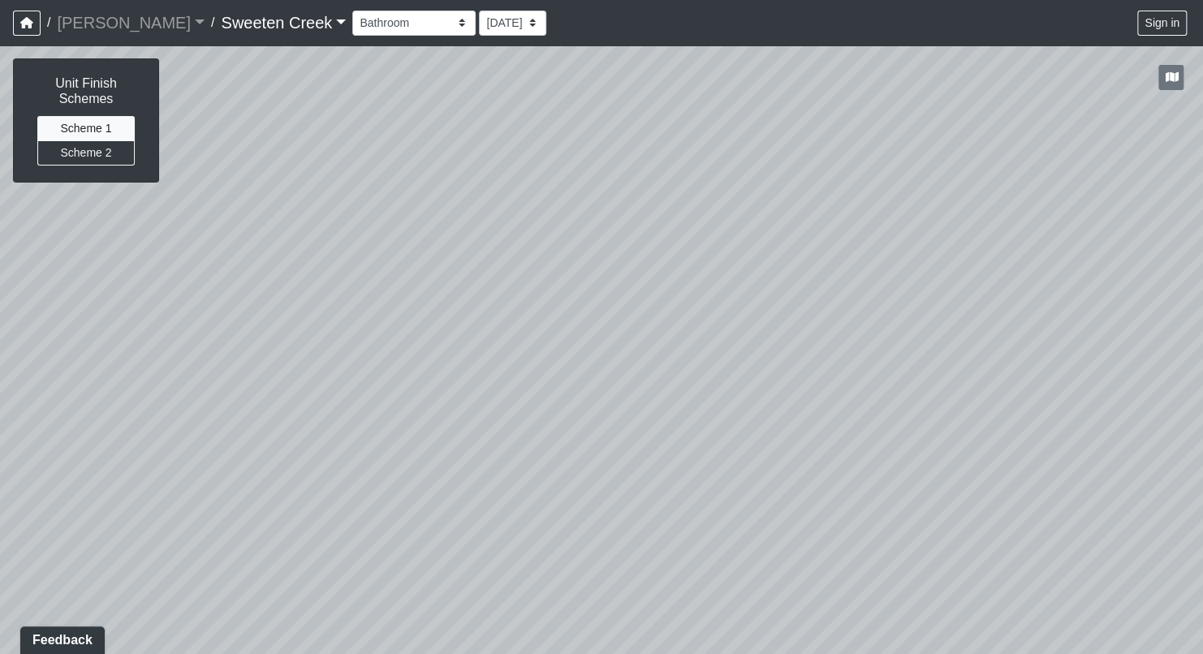
click at [1203, 457] on html "/ [PERSON_NAME] Loading... / Sweeten Creek Sweeten Creek Loading... [GEOGRAPHIC…" at bounding box center [601, 327] width 1203 height 654
drag, startPoint x: 151, startPoint y: 364, endPoint x: 929, endPoint y: 464, distance: 784.6
click at [929, 464] on div "Loading... Office Loading... Reception Loading... Mailroom - Elevator Lobby Loa…" at bounding box center [601, 349] width 1203 height 609
drag, startPoint x: 136, startPoint y: 489, endPoint x: 386, endPoint y: 477, distance: 251.0
click at [386, 477] on div "Loading... Office Loading... Reception Loading... Mailroom - Elevator Lobby Loa…" at bounding box center [601, 349] width 1203 height 609
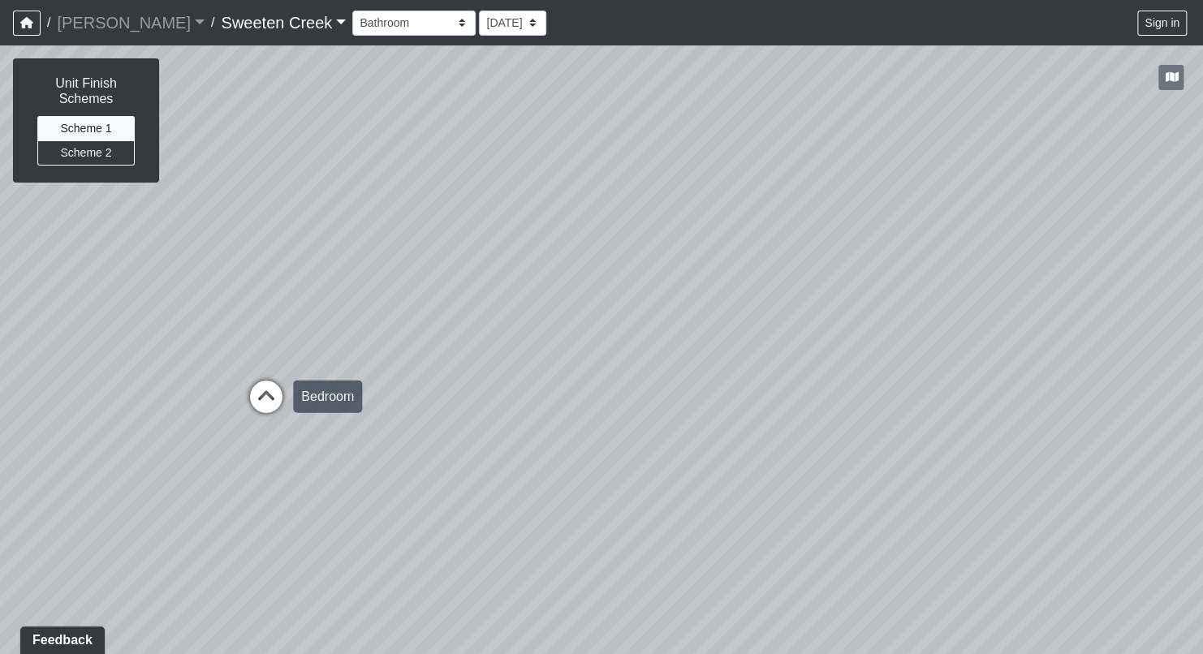
click at [266, 394] on icon at bounding box center [266, 405] width 49 height 49
select select "9mek3u3ZQkt1KrziTrJ95e"
drag, startPoint x: 674, startPoint y: 550, endPoint x: 33, endPoint y: 416, distance: 654.1
click at [33, 416] on div "Loading... Office Loading... Reception Loading... Mailroom - Elevator Lobby Loa…" at bounding box center [601, 349] width 1203 height 609
